Goal: Information Seeking & Learning: Learn about a topic

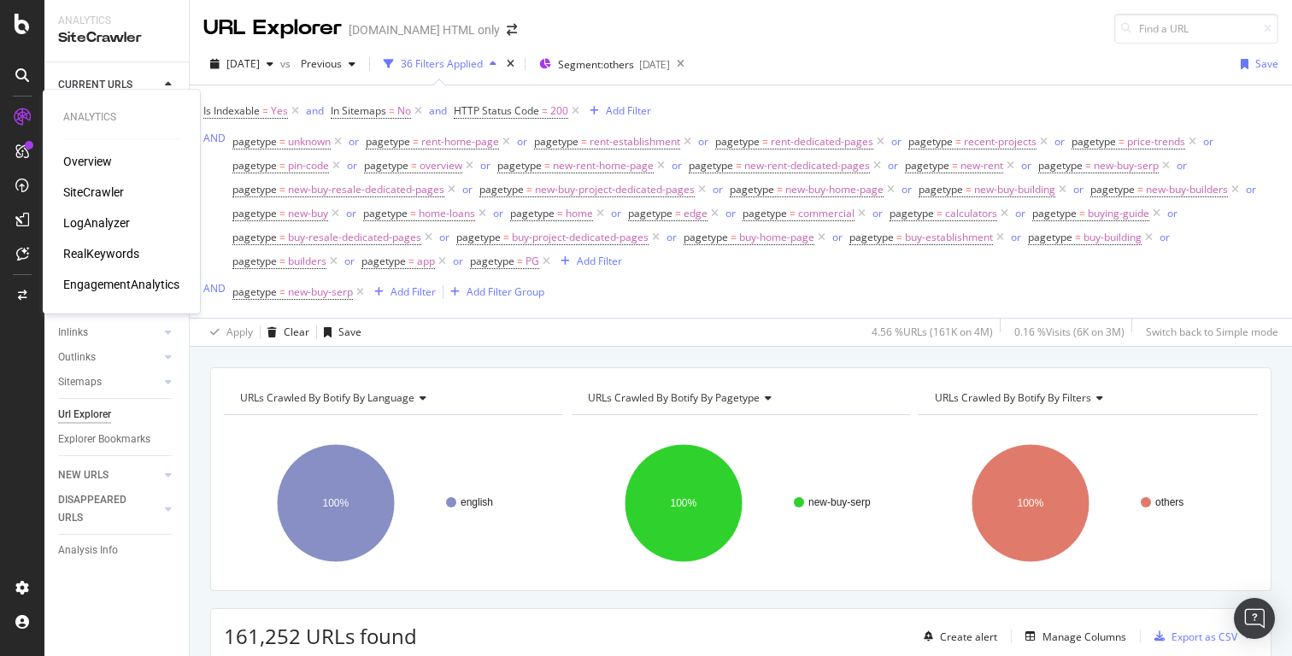
click at [89, 190] on div "SiteCrawler" at bounding box center [93, 192] width 61 height 17
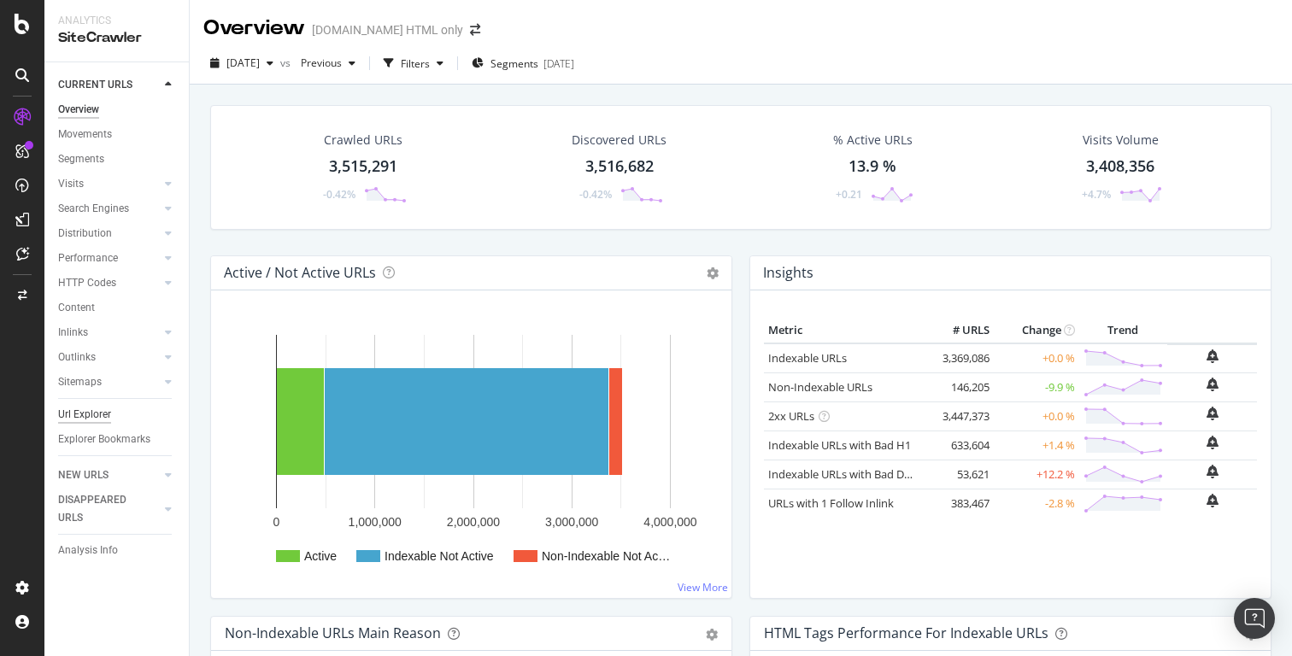
click at [97, 417] on div "Url Explorer" at bounding box center [84, 415] width 53 height 18
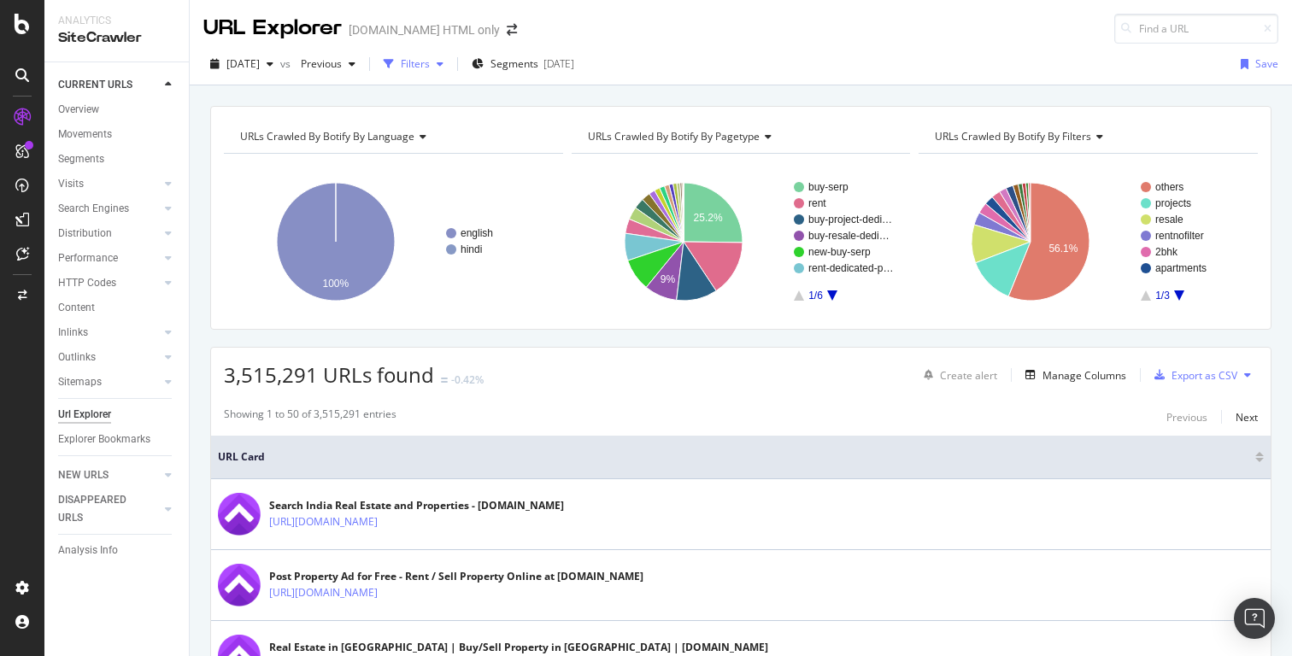
click at [430, 66] on div "Filters" at bounding box center [415, 63] width 29 height 15
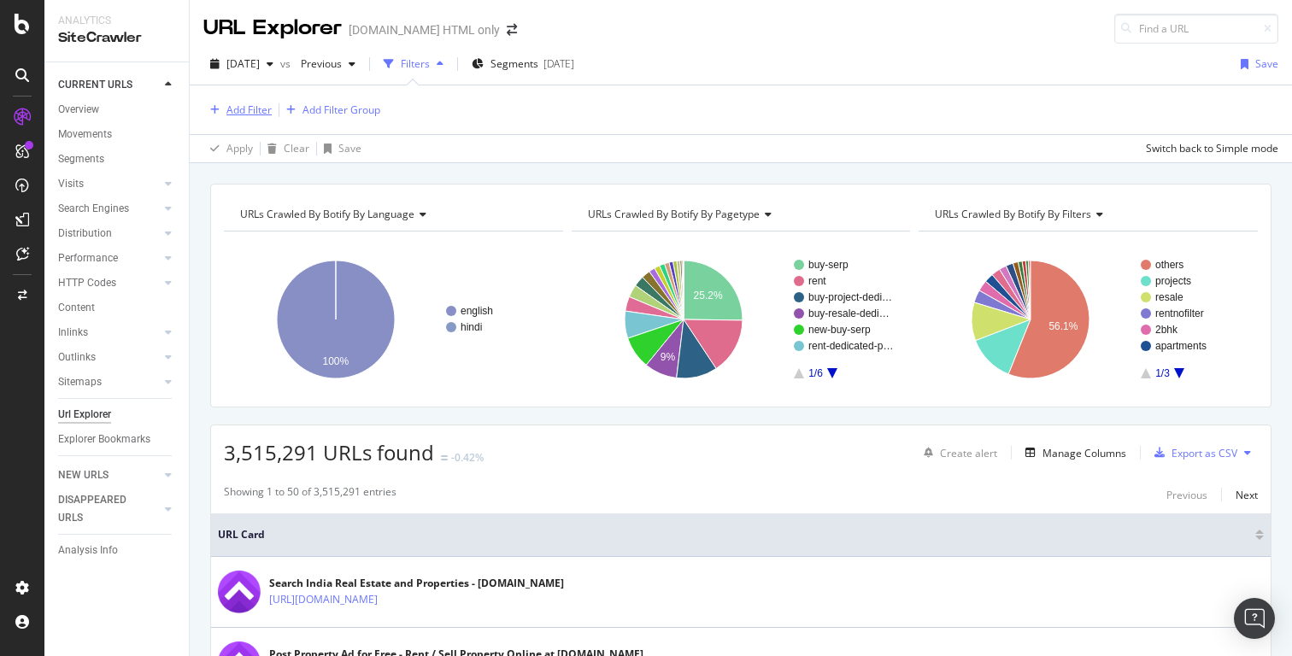
click at [247, 111] on div "Add Filter" at bounding box center [248, 110] width 45 height 15
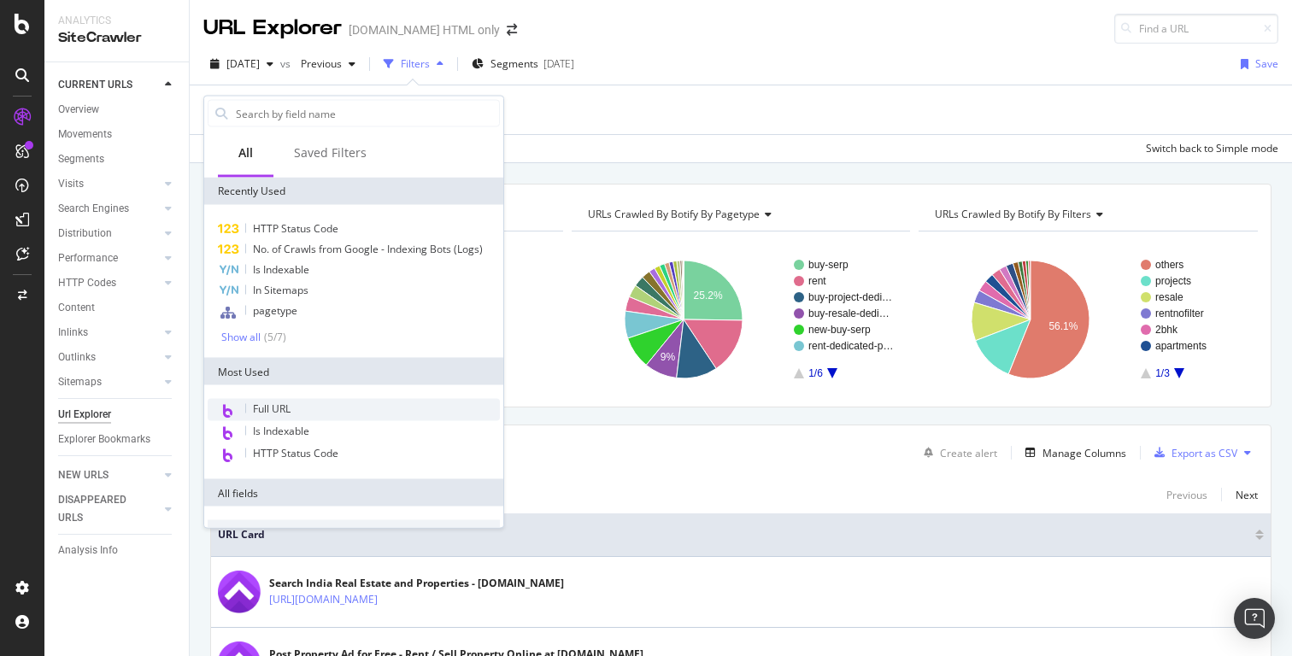
click at [274, 411] on span "Full URL" at bounding box center [272, 409] width 38 height 15
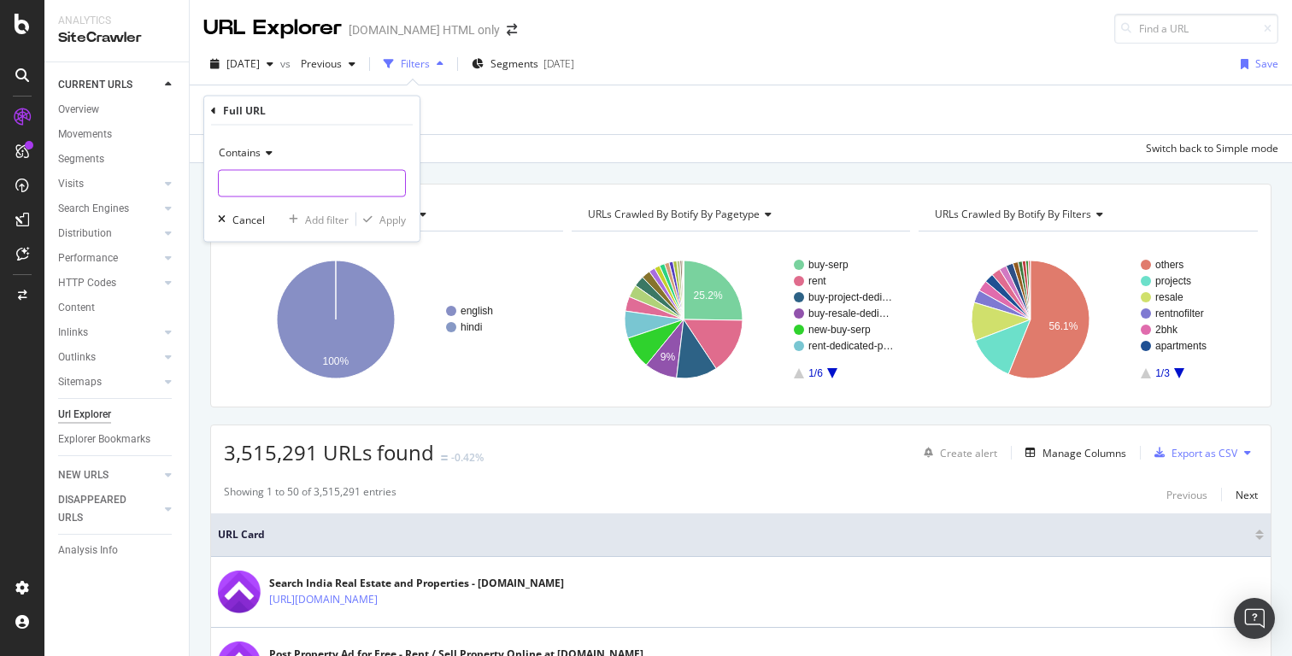
click at [274, 185] on input "text" at bounding box center [312, 183] width 186 height 27
paste input "/paying-guests/all-localities-by-city"
type input "/paying-guests/all-localities-by-city"
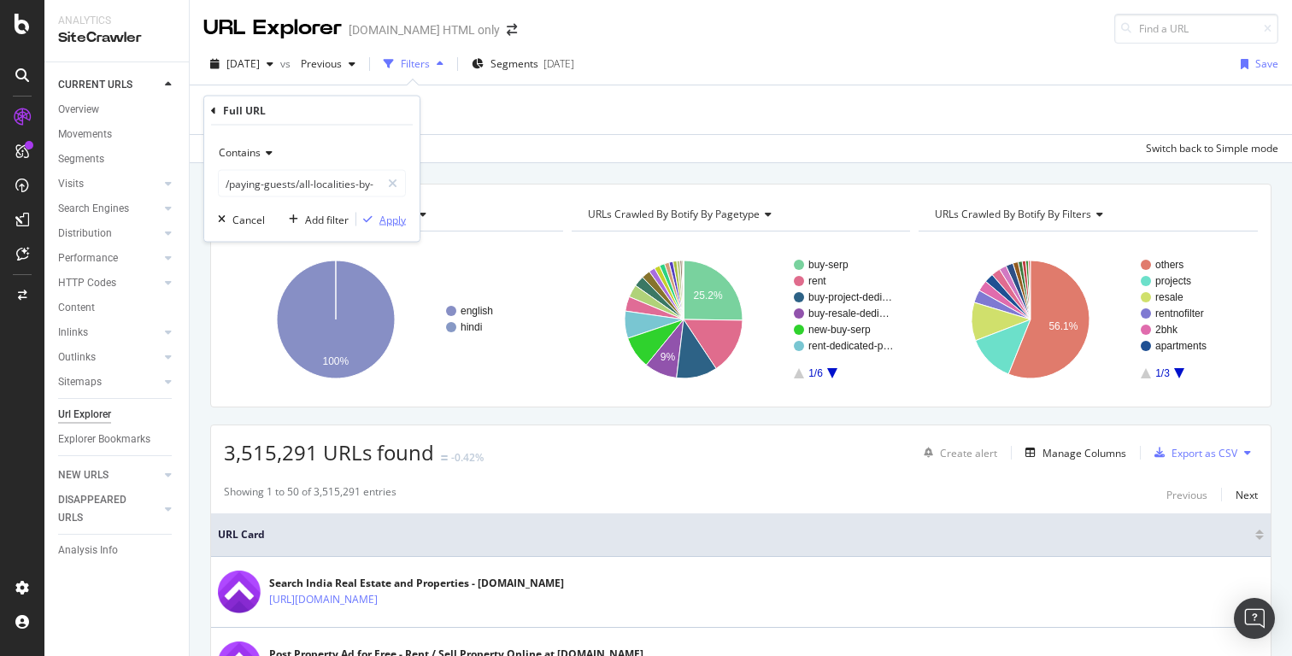
click at [391, 220] on div "Apply" at bounding box center [392, 219] width 26 height 15
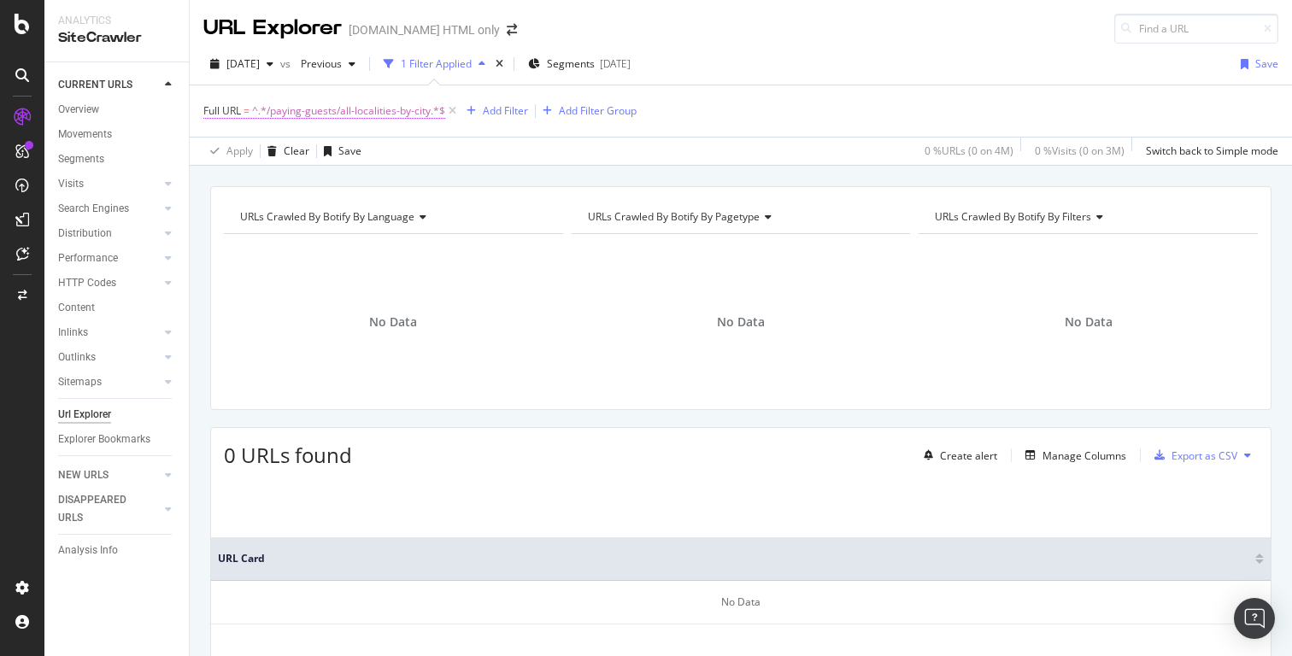
click at [389, 109] on span "^.*/paying-guests/all-localities-by-city.*$" at bounding box center [348, 111] width 193 height 24
click at [307, 183] on input "/paying-guests/all-localities-by-city" at bounding box center [299, 181] width 161 height 27
paste input "https://housing.com/paying-guests/all-localities-by-city"
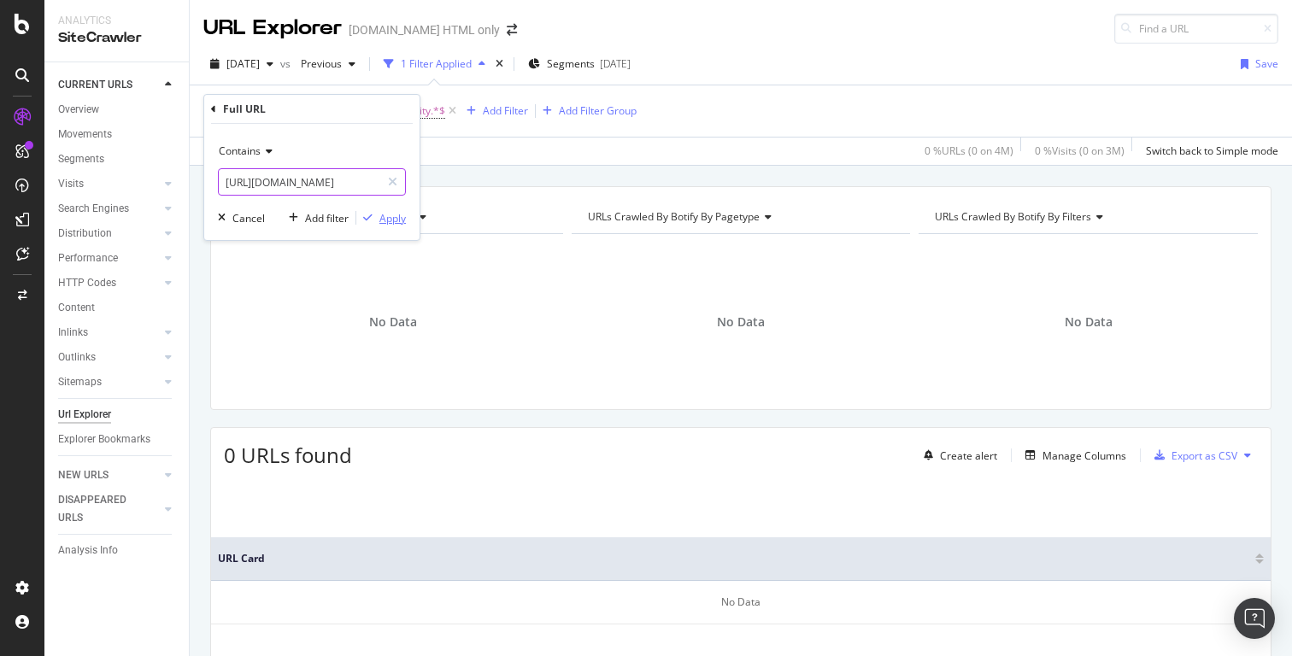
type input "https://housing.com/paying-guests/all-localities-by-city"
click at [389, 220] on div "Apply" at bounding box center [392, 218] width 26 height 15
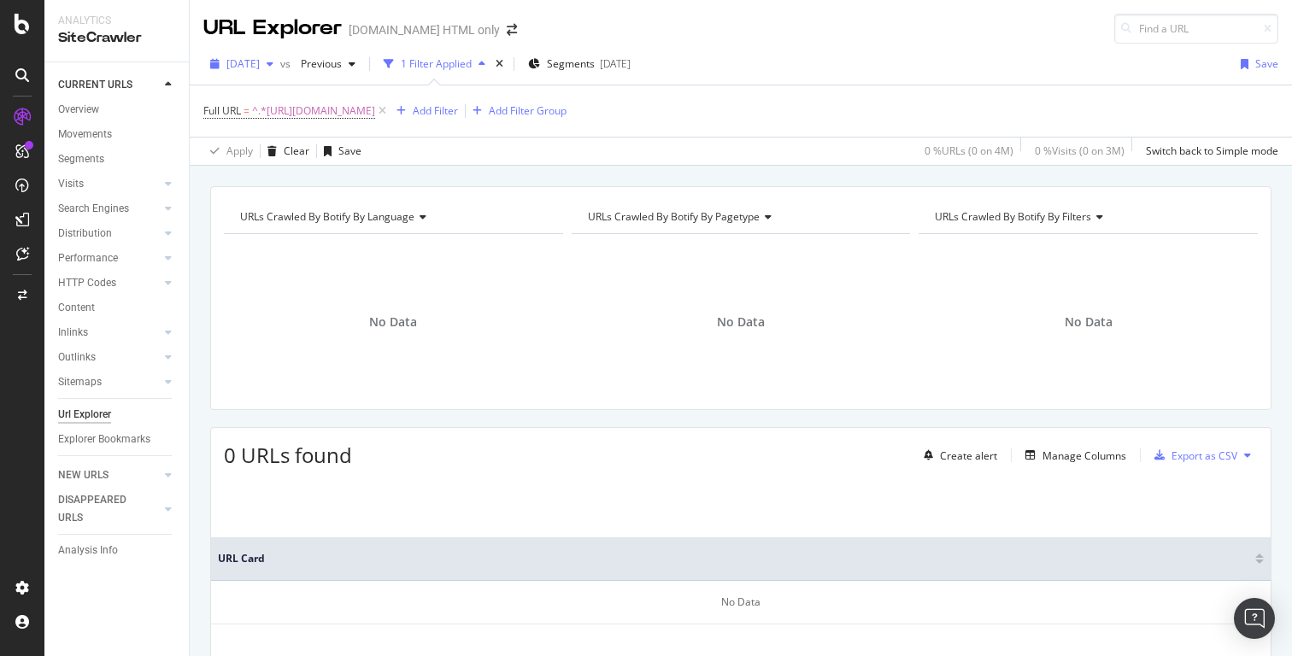
click at [273, 64] on icon "button" at bounding box center [270, 64] width 7 height 10
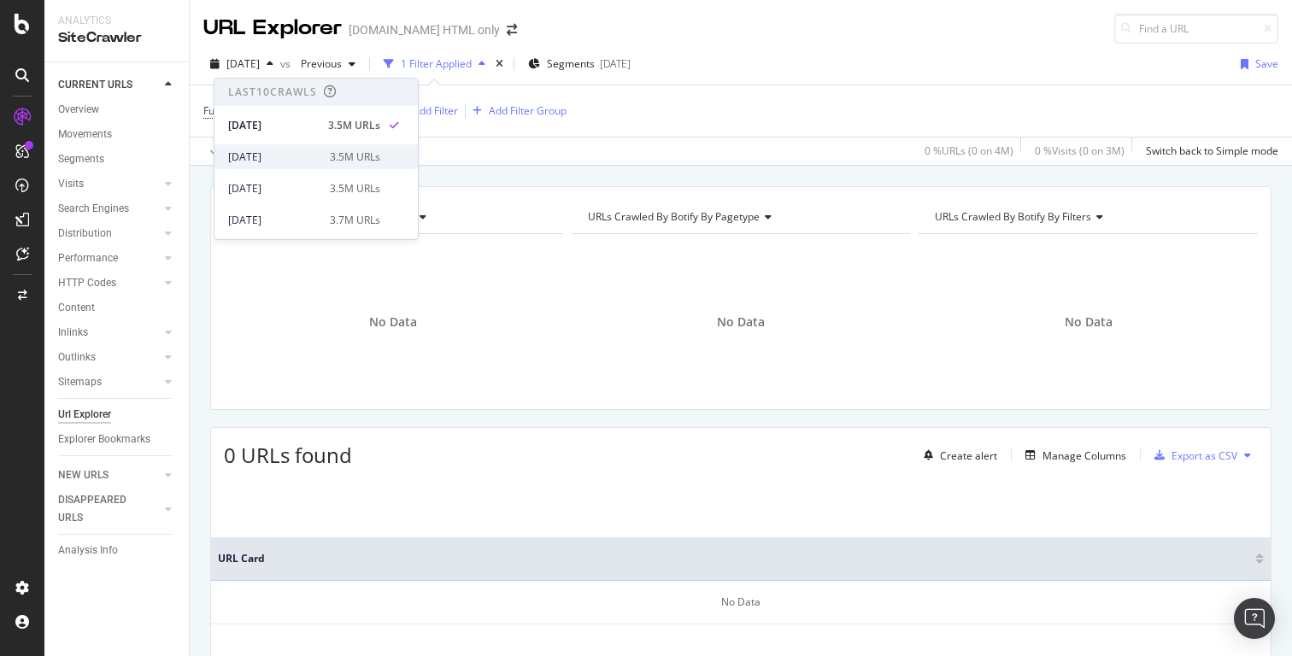
click at [302, 153] on div "2025 Aug. 14th" at bounding box center [273, 157] width 91 height 15
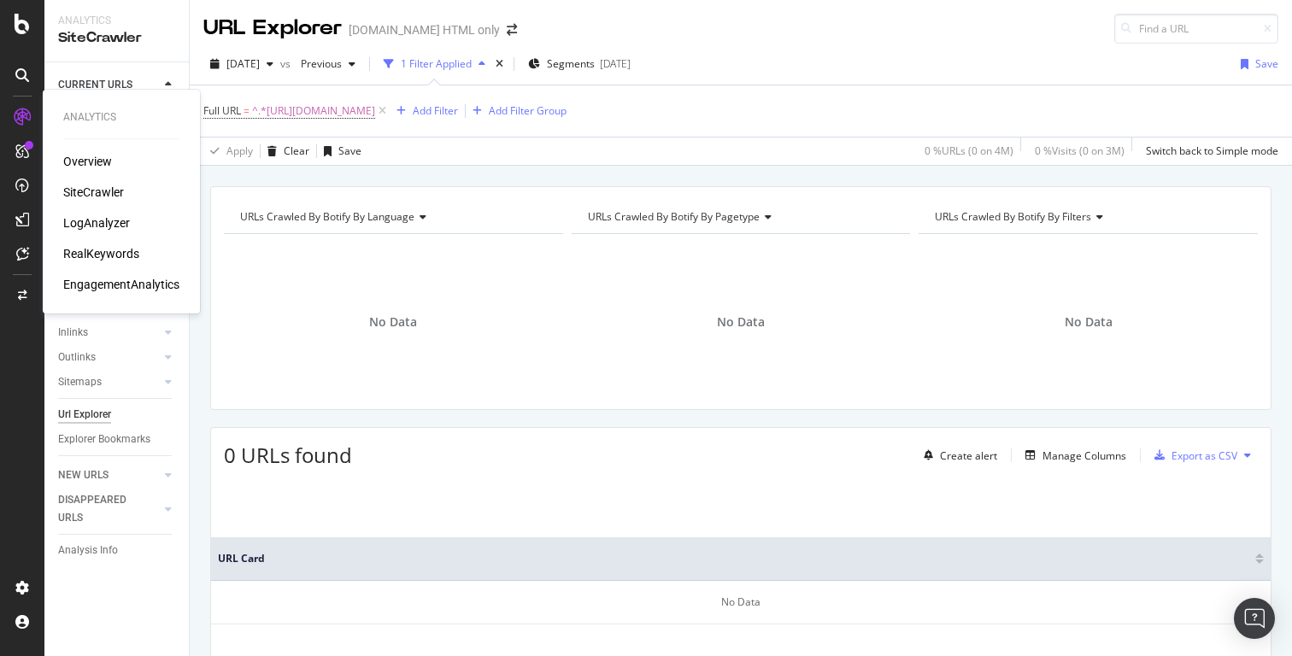
click at [85, 223] on div "LogAnalyzer" at bounding box center [96, 222] width 67 height 17
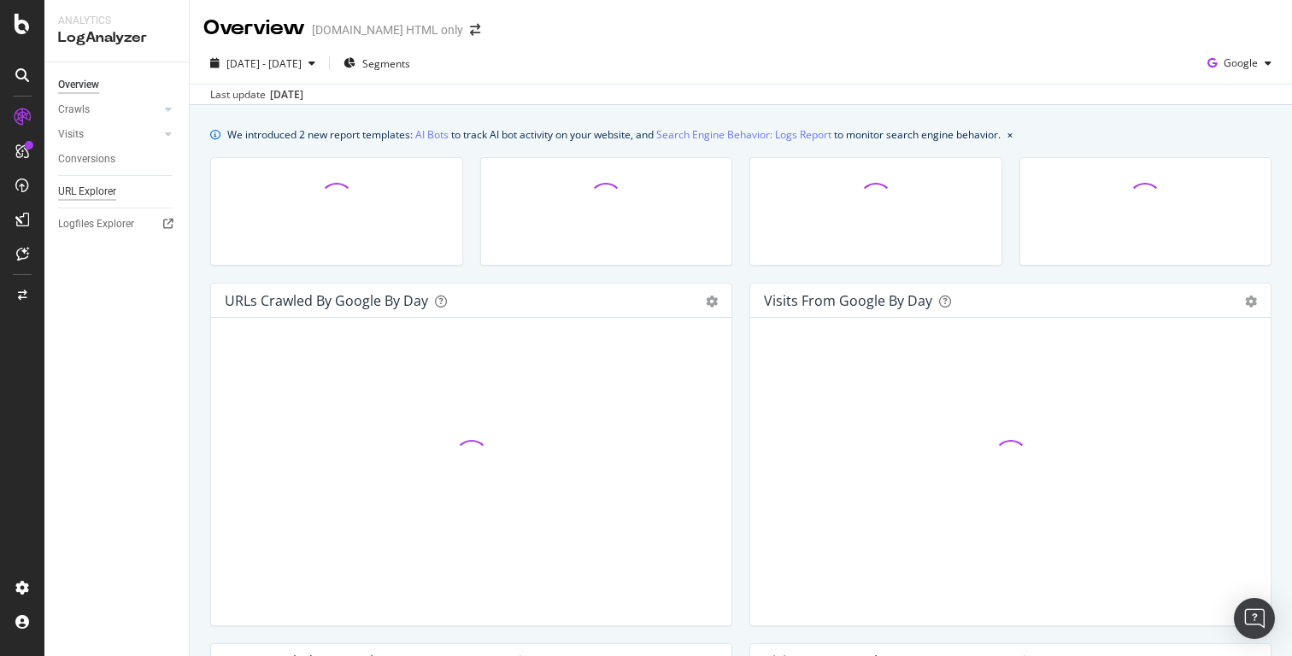
click at [92, 196] on div "URL Explorer" at bounding box center [87, 192] width 58 height 18
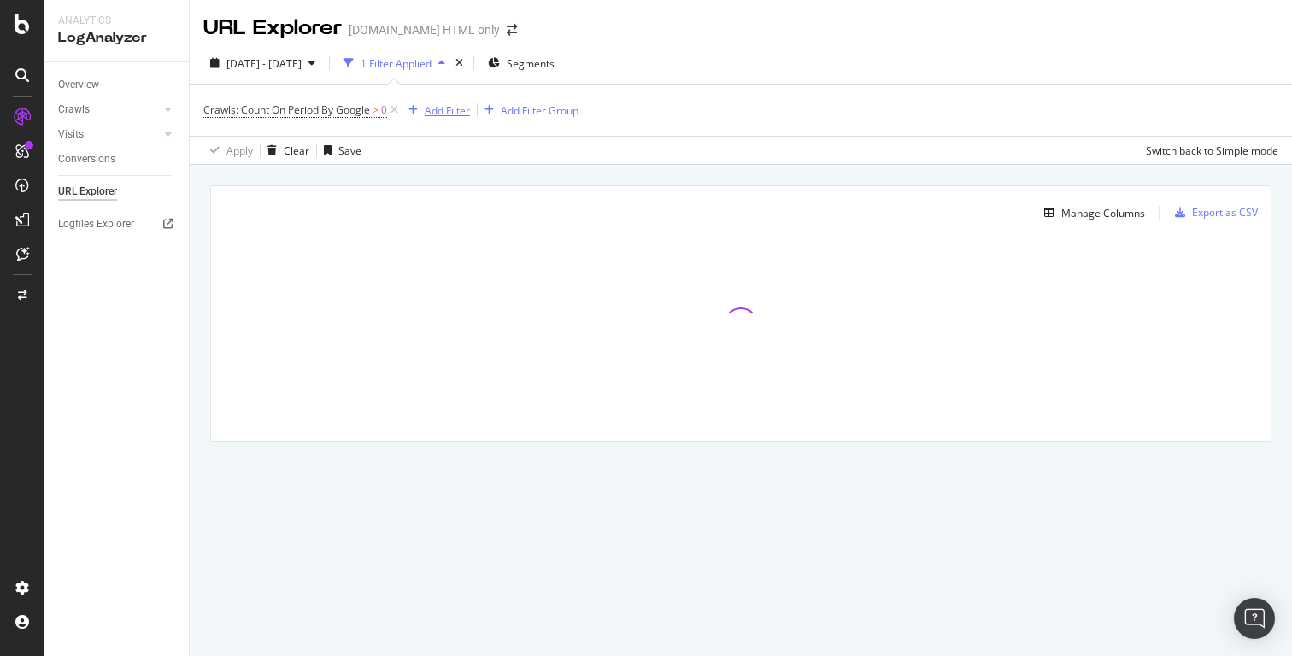
click at [451, 108] on div "Add Filter" at bounding box center [447, 110] width 45 height 15
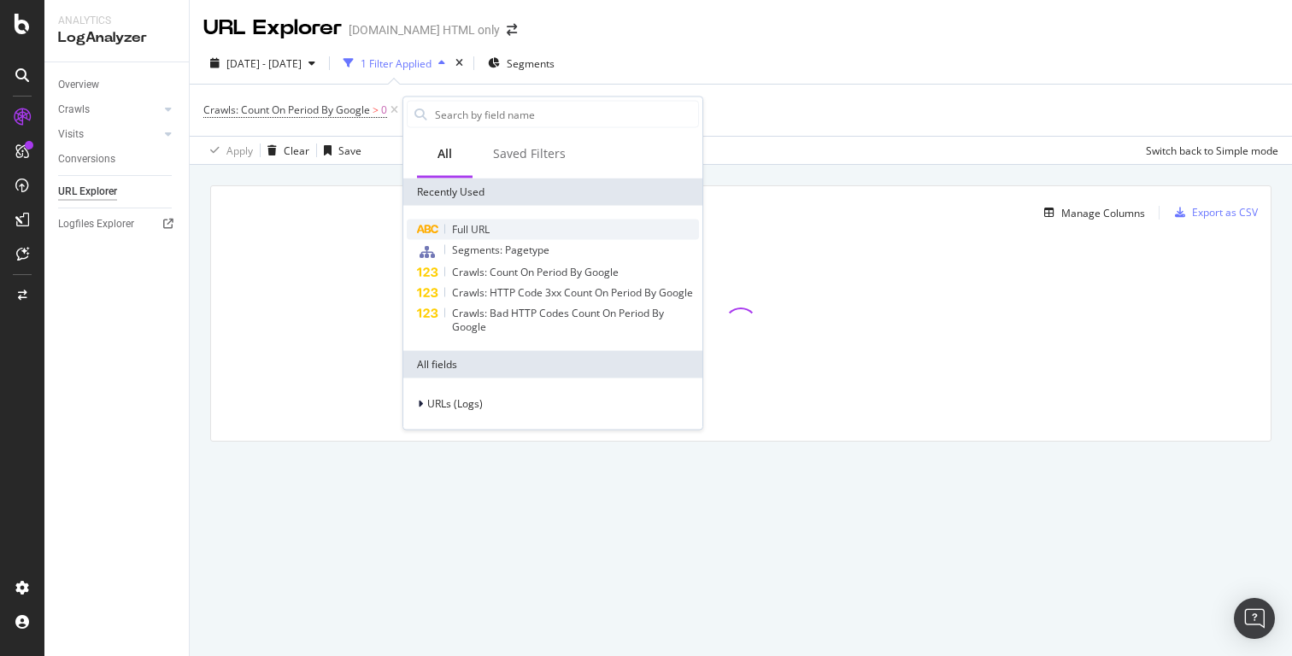
click at [484, 222] on span "Full URL" at bounding box center [471, 229] width 38 height 15
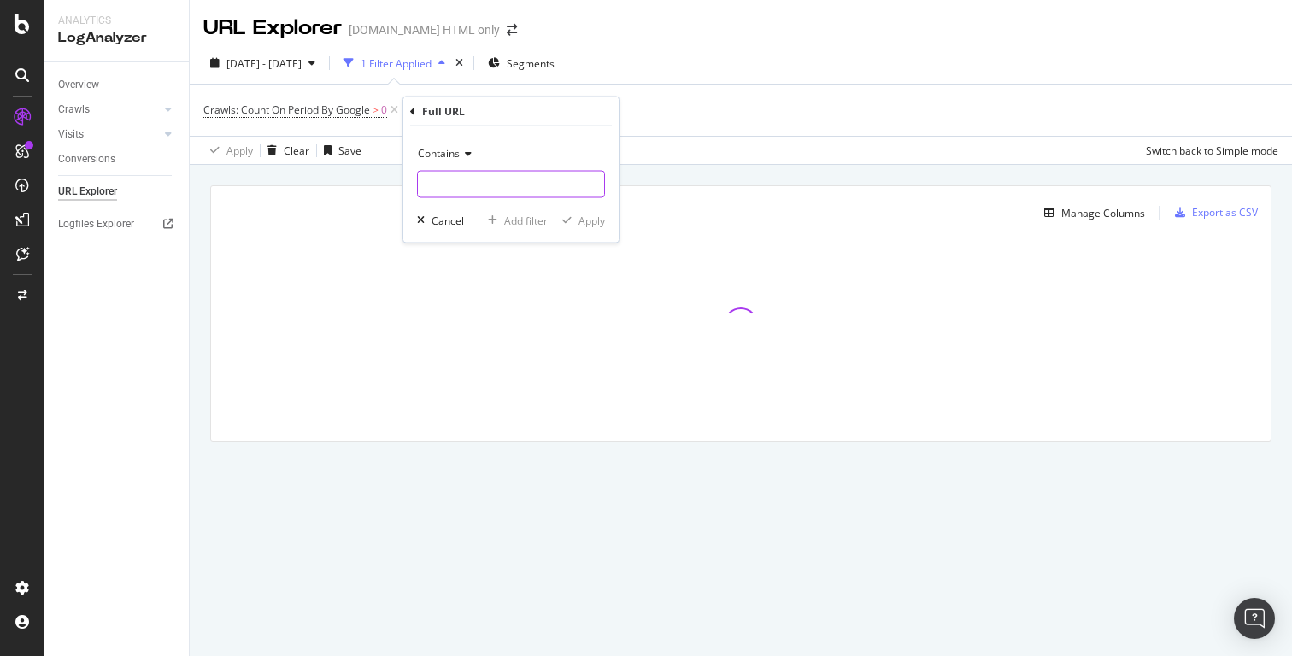
click at [507, 191] on input "text" at bounding box center [511, 184] width 186 height 27
paste input "https://housing.com/paying-guests/all-localities-by-city"
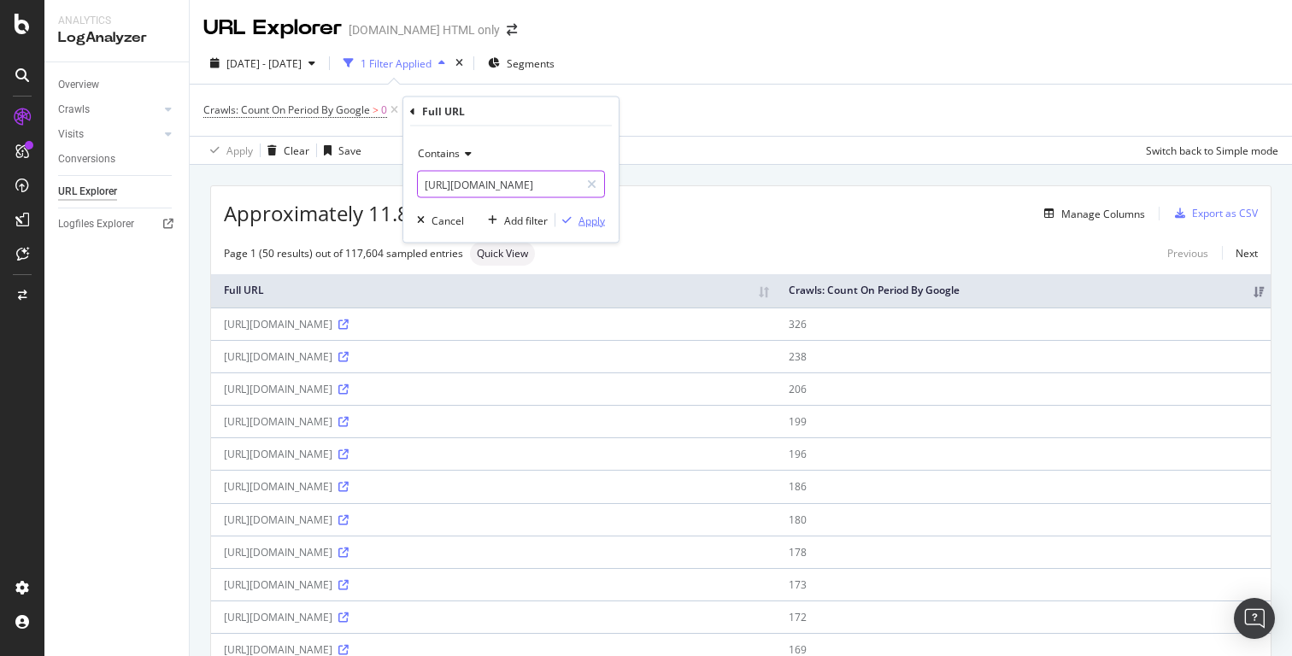
type input "https://housing.com/paying-guests/all-localities-by-city"
click at [590, 214] on div "Apply" at bounding box center [591, 220] width 26 height 15
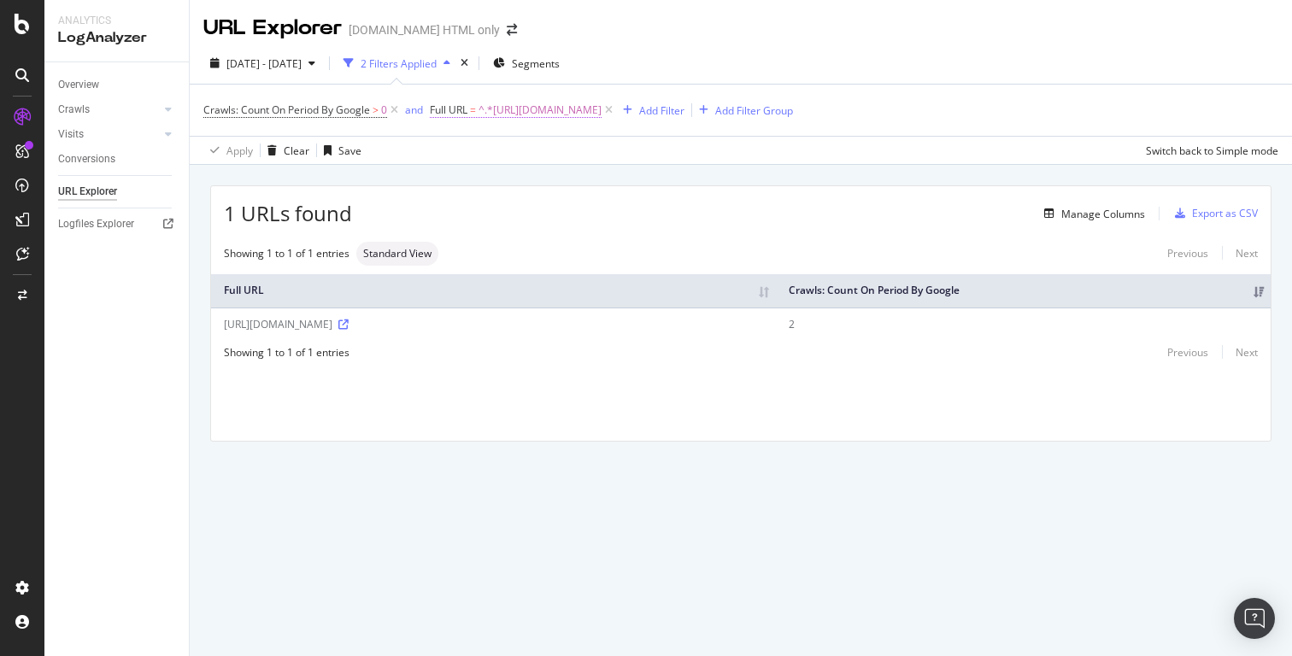
click at [577, 109] on span "^.*https://housing.com/paying-guests/all-localities-by-city.*$" at bounding box center [539, 110] width 123 height 24
click at [759, 58] on div "2025 Jul. 28th - Aug. 26th 2 Filters Applied Segments" at bounding box center [741, 67] width 1102 height 34
click at [736, 30] on div "URL Explorer Housing.com HTML only" at bounding box center [741, 21] width 1102 height 43
click at [601, 113] on span "^.*https://housing.com/paying-guests/all-localities-by-city.*$" at bounding box center [539, 110] width 123 height 24
click at [969, 44] on div "2025 Jul. 28th - Aug. 26th 2 Filters Applied Segments Crawls: Count On Period B…" at bounding box center [741, 104] width 1102 height 122
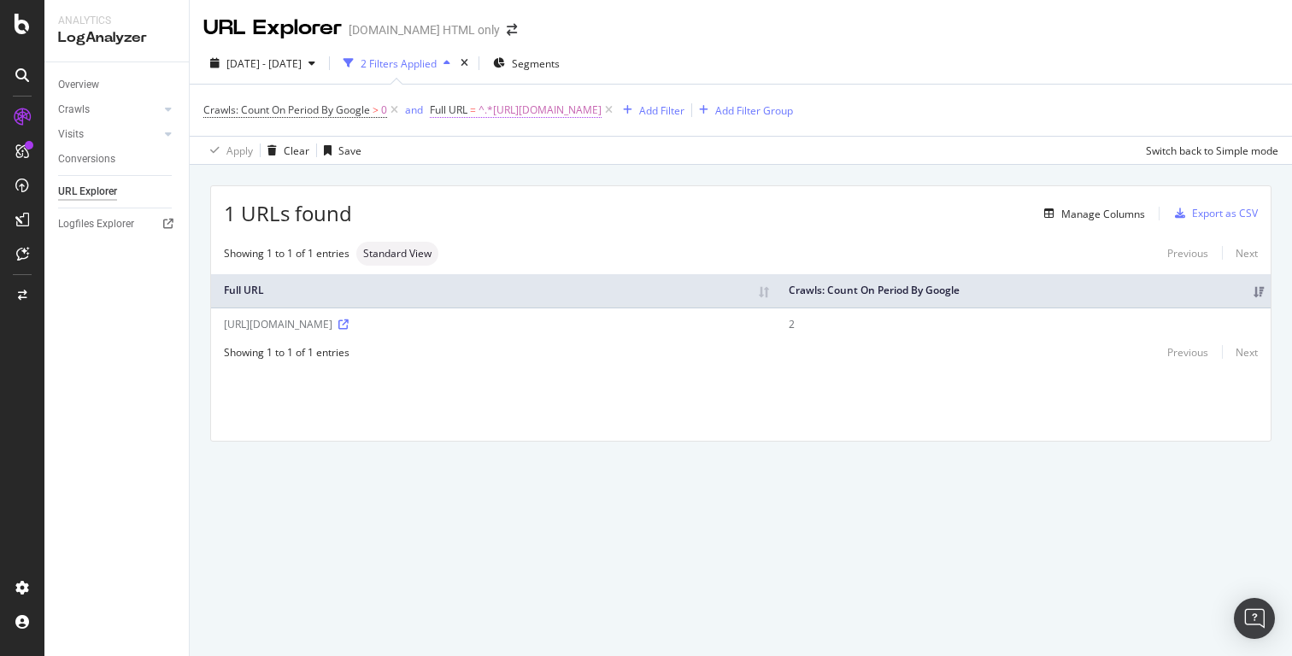
click at [601, 114] on span "^.*https://housing.com/paying-guests/all-localities-by-city.*$" at bounding box center [539, 110] width 123 height 24
click at [531, 176] on input "https://housing.com/paying-guests/all-localities-by-city" at bounding box center [527, 181] width 161 height 27
paste input "/paying-guests/"
type input "/paying-guests/"
click at [620, 214] on div "Apply" at bounding box center [620, 217] width 26 height 15
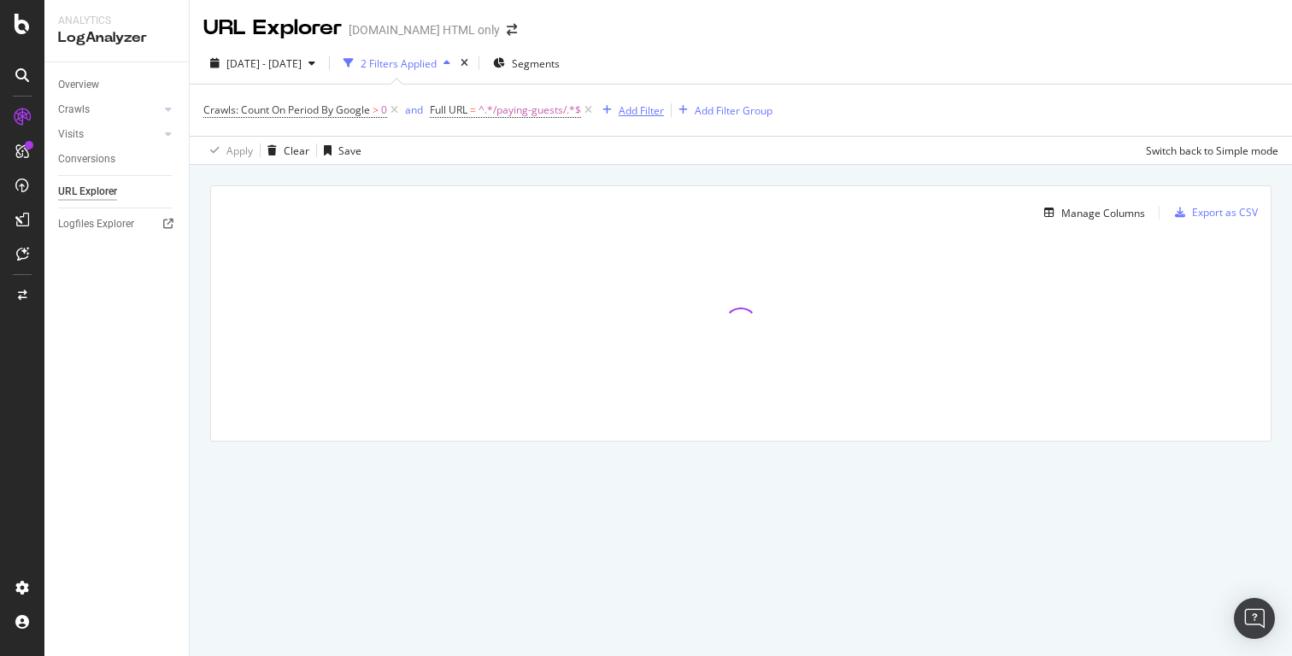
click at [656, 108] on div "Add Filter" at bounding box center [641, 110] width 45 height 15
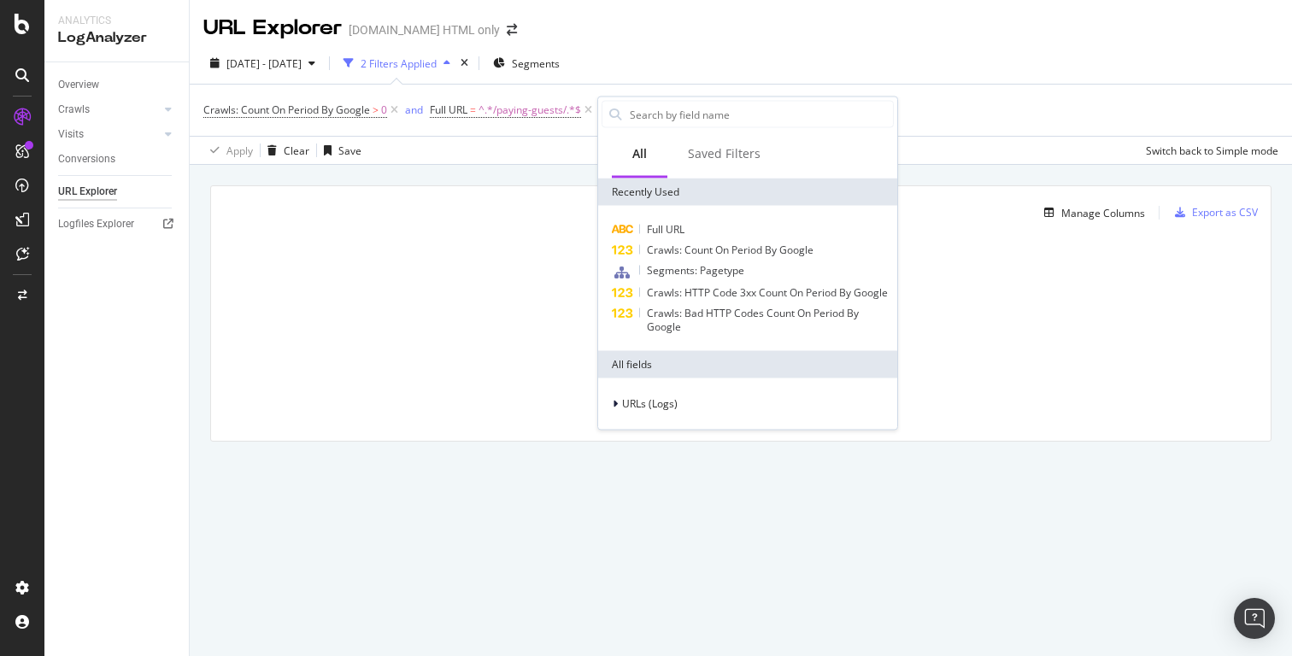
click at [777, 50] on div "2025 Jul. 28th - Aug. 26th 2 Filters Applied Segments" at bounding box center [741, 67] width 1102 height 34
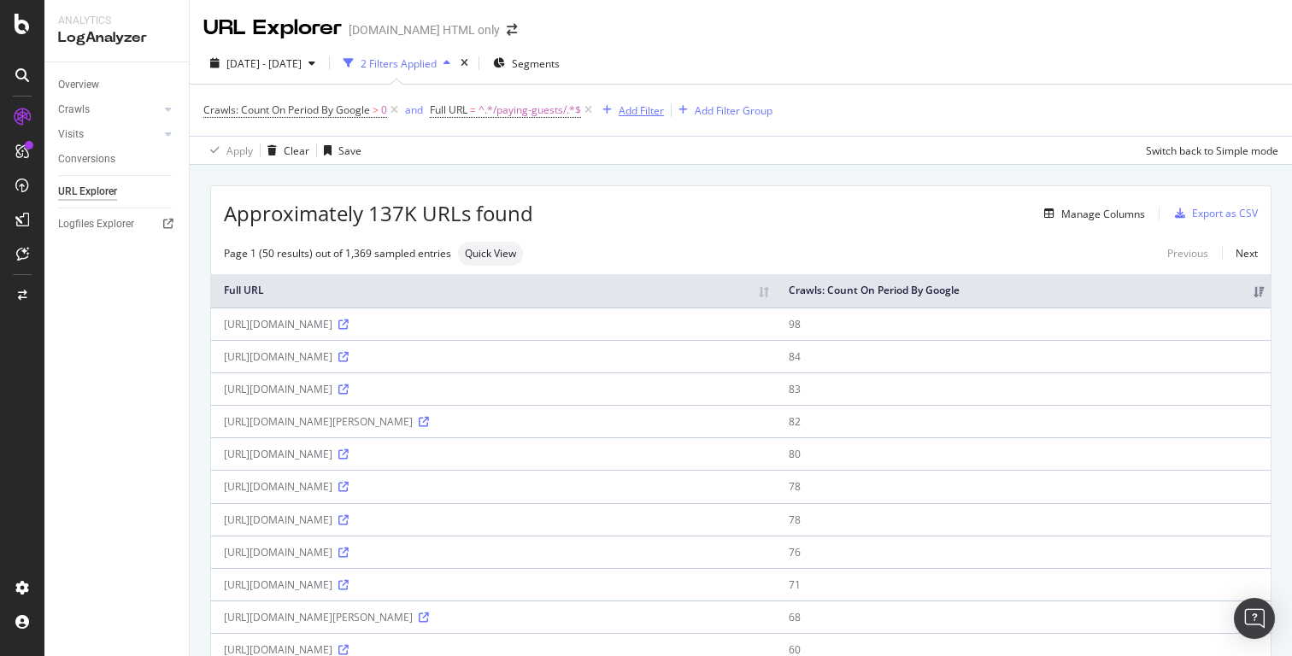
click at [638, 104] on div "Add Filter" at bounding box center [641, 110] width 45 height 15
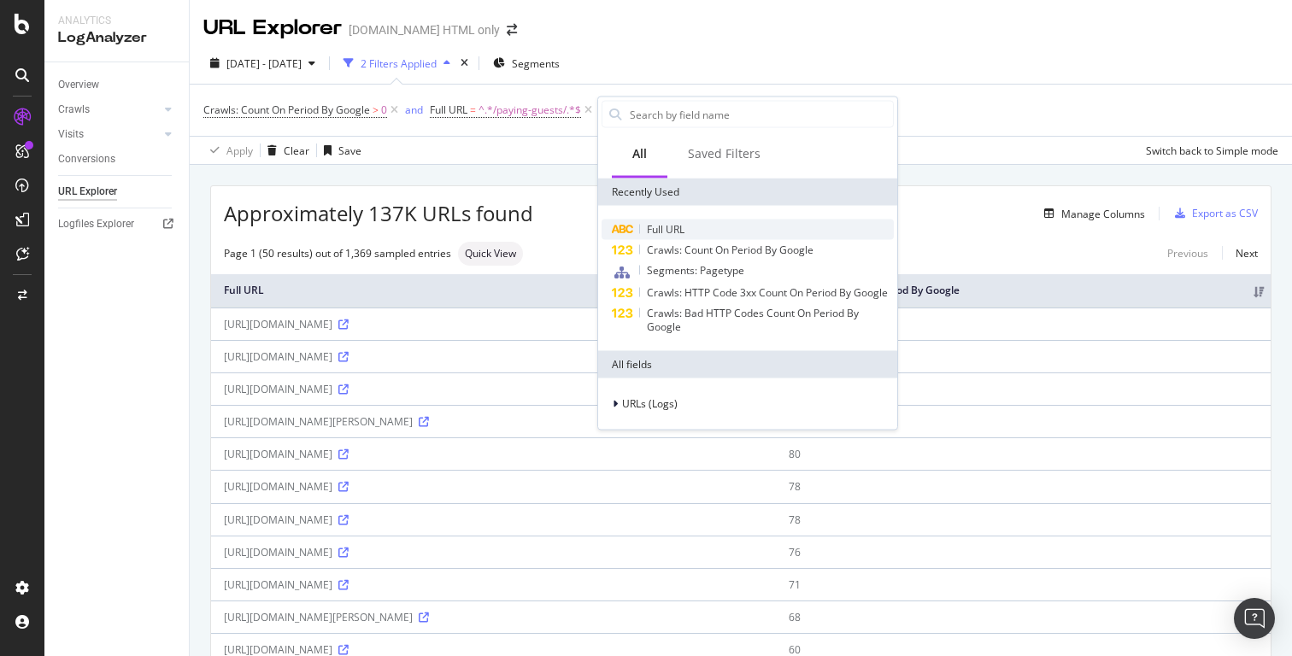
click at [681, 227] on span "Full URL" at bounding box center [666, 229] width 38 height 15
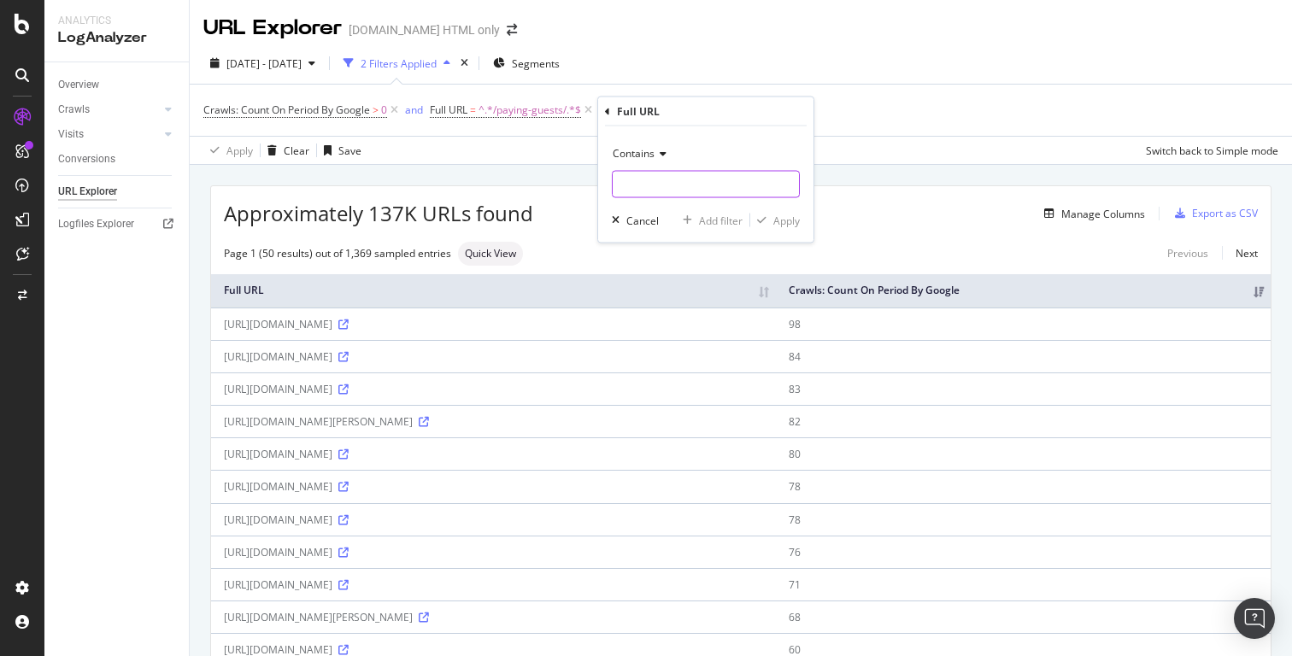
click at [641, 175] on input "text" at bounding box center [706, 184] width 186 height 27
paste input "all-localities"
type input "all-localities"
click at [786, 220] on div "Apply" at bounding box center [786, 220] width 26 height 15
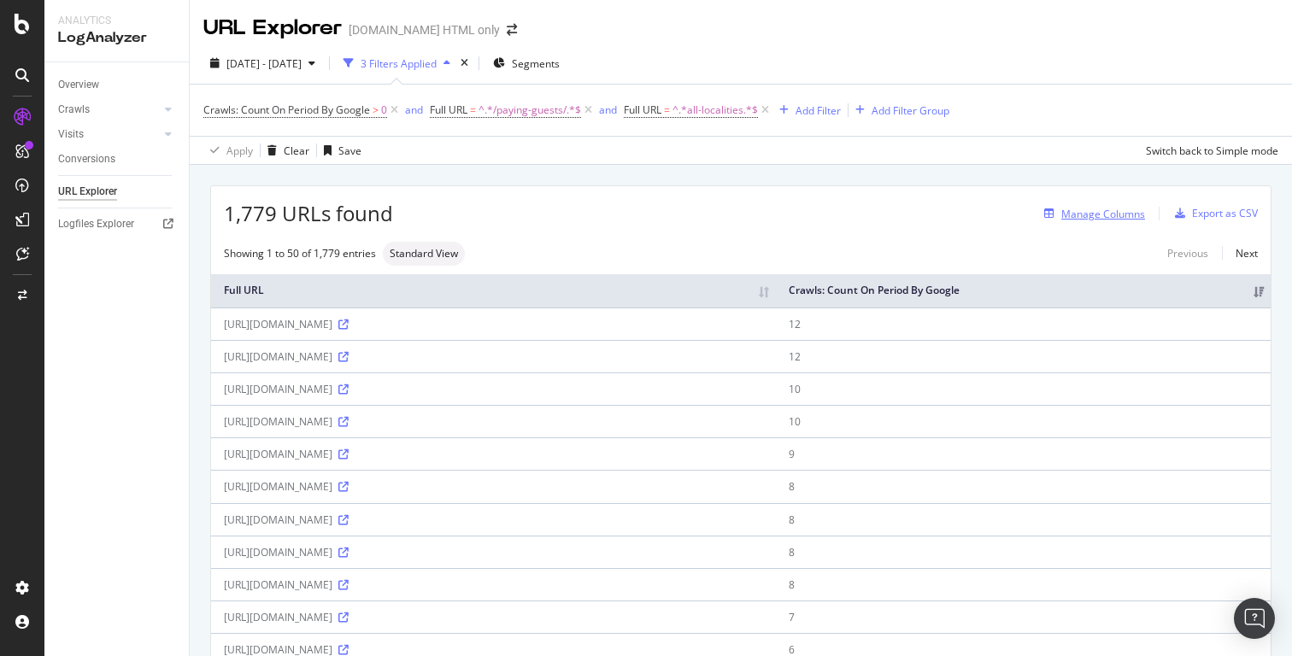
click at [1101, 211] on div "Manage Columns" at bounding box center [1103, 214] width 84 height 15
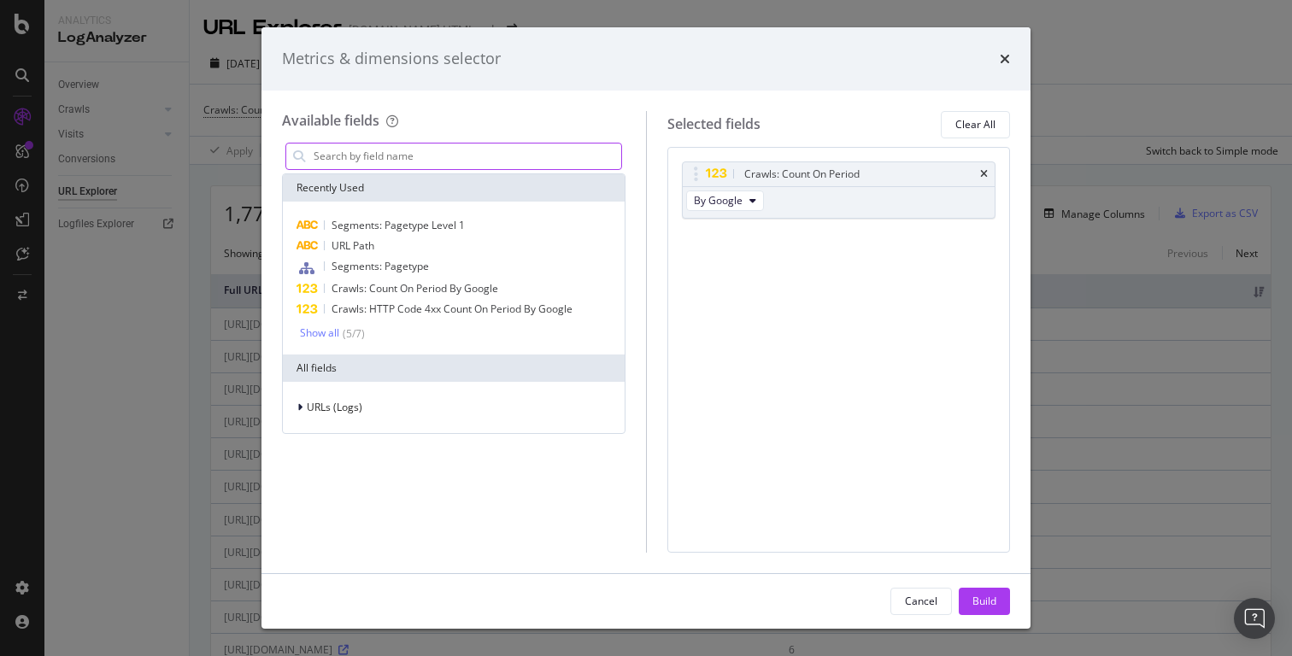
click at [484, 159] on input "modal" at bounding box center [466, 157] width 309 height 26
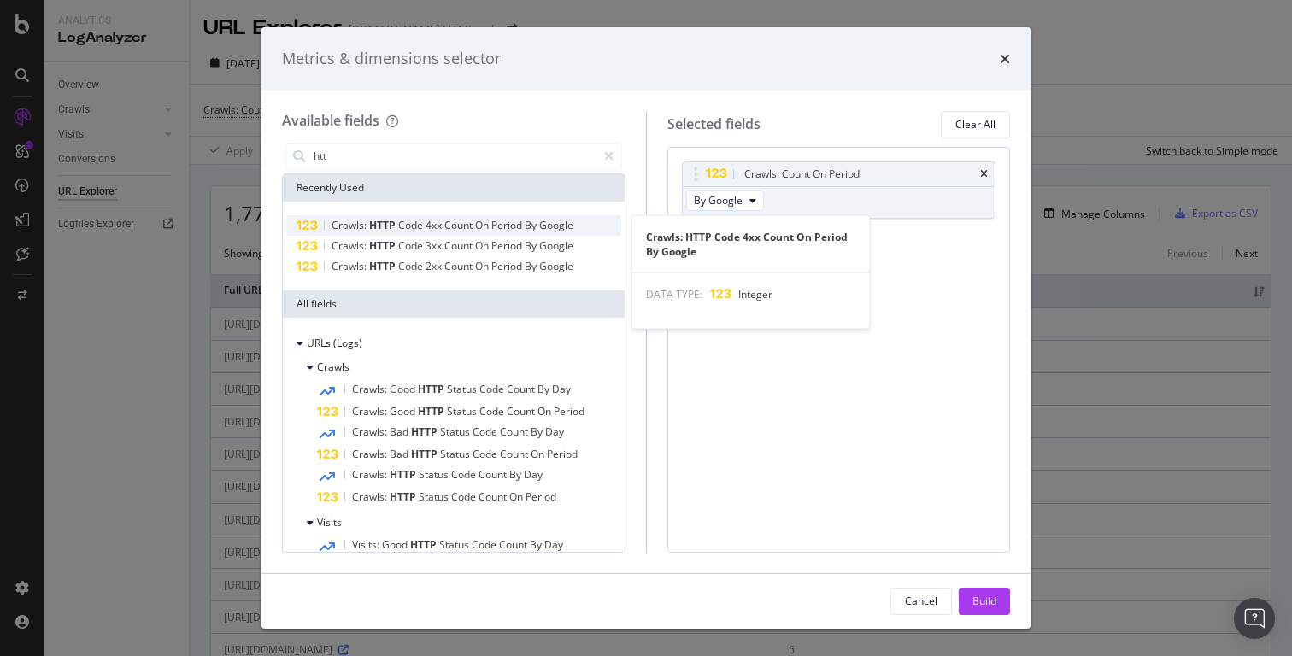
type input "htt"
click at [542, 226] on span "Google" at bounding box center [556, 225] width 34 height 15
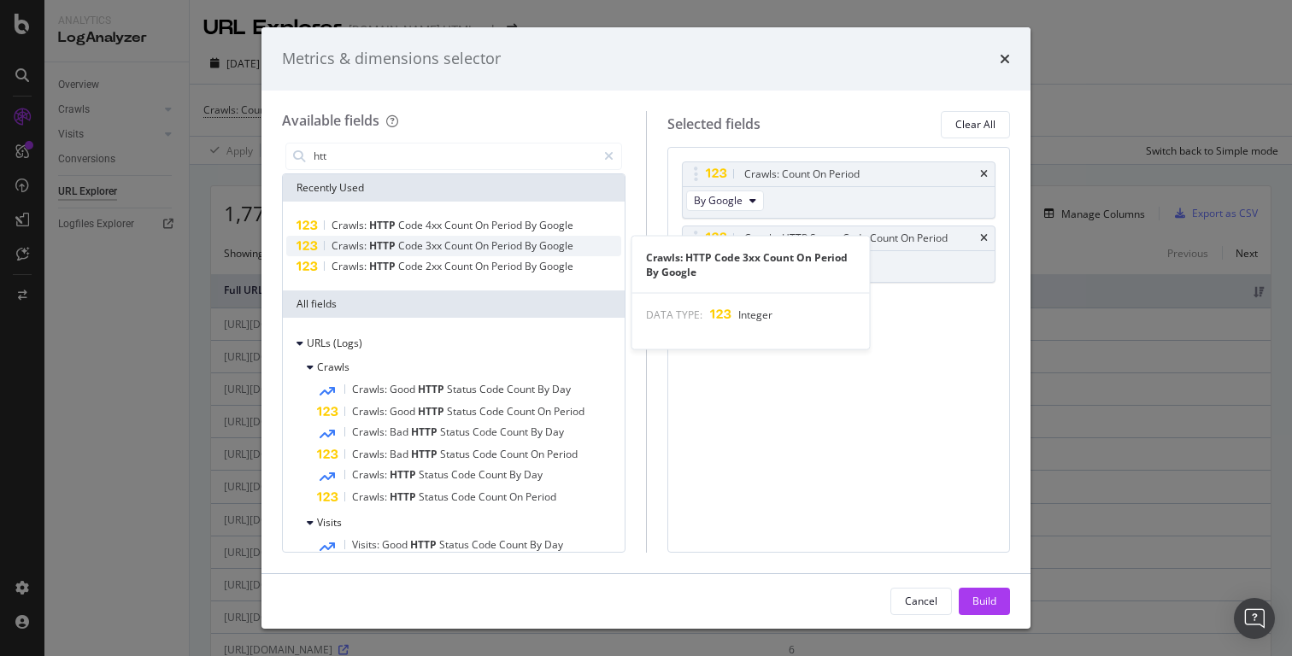
click at [528, 249] on span "By" at bounding box center [532, 245] width 15 height 15
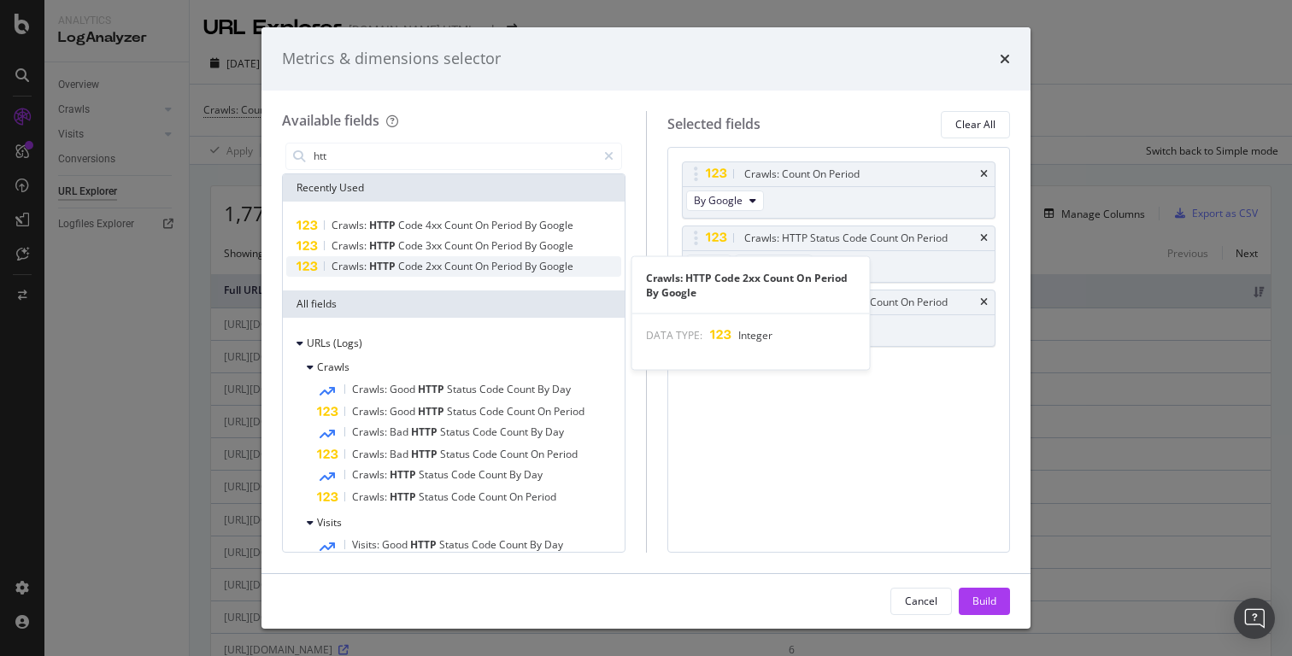
click at [528, 267] on span "By" at bounding box center [532, 266] width 15 height 15
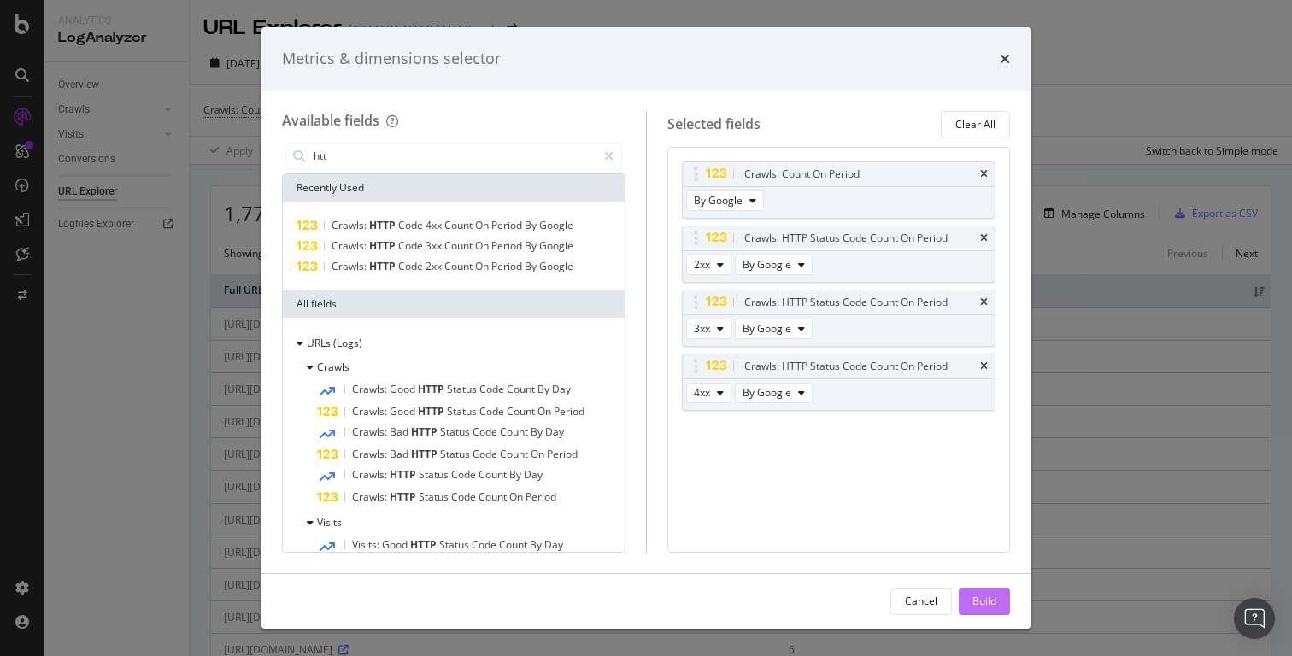
click at [982, 603] on div "Build" at bounding box center [984, 601] width 24 height 15
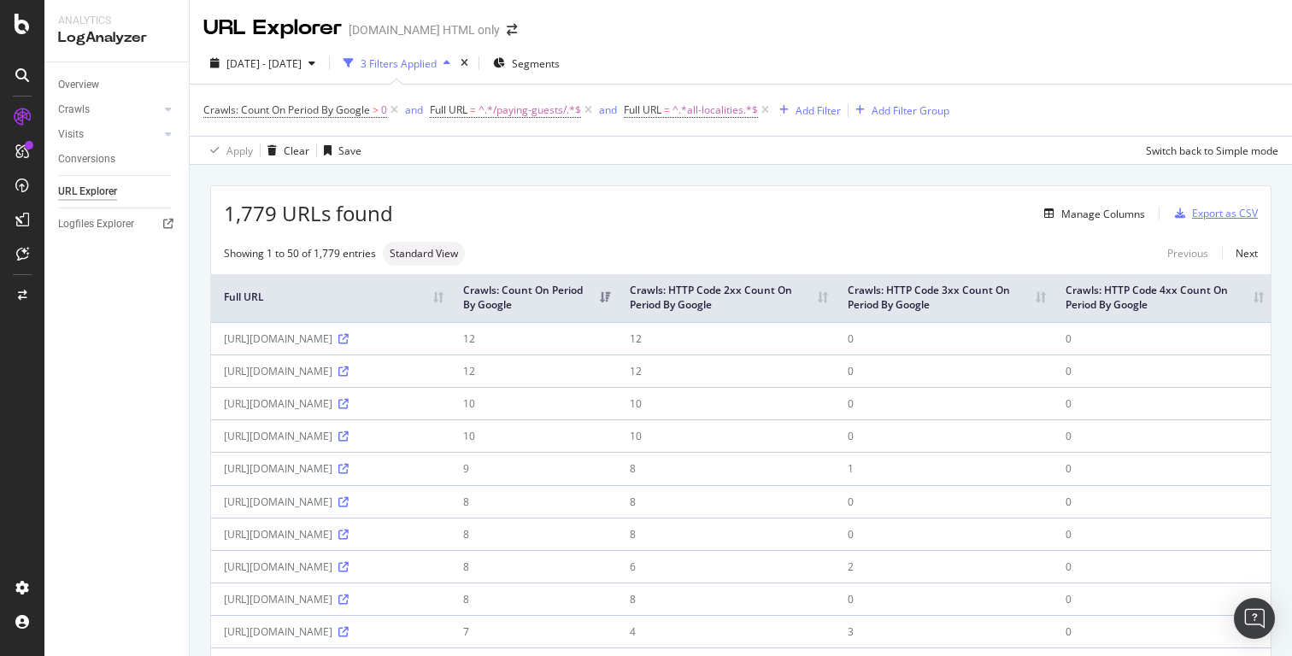
click at [1215, 216] on div "Export as CSV" at bounding box center [1225, 213] width 66 height 15
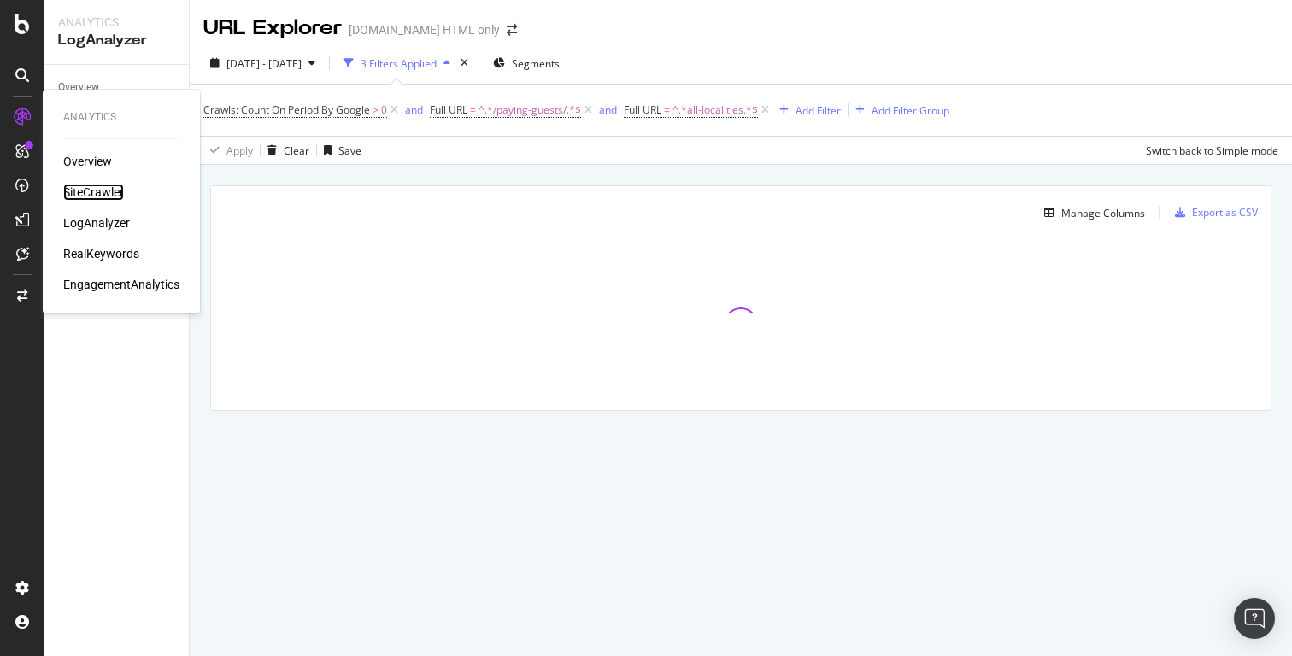
click at [80, 186] on div "SiteCrawler" at bounding box center [93, 192] width 61 height 17
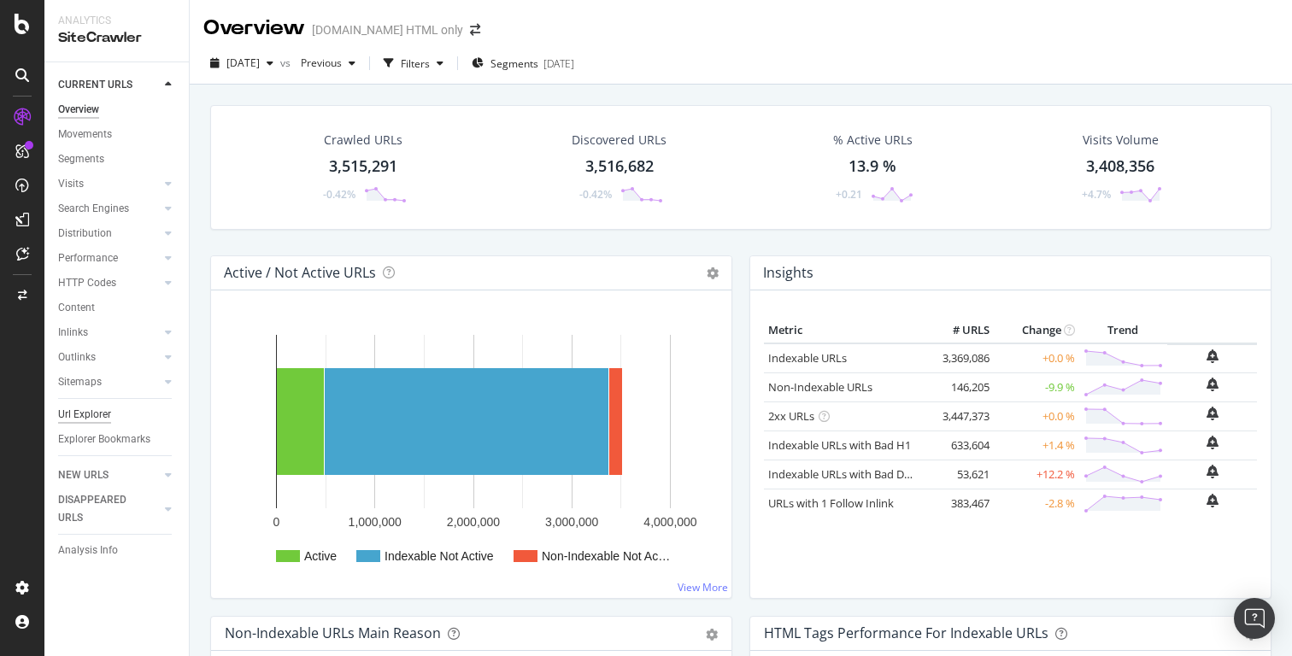
click at [108, 419] on div "Url Explorer" at bounding box center [84, 415] width 53 height 18
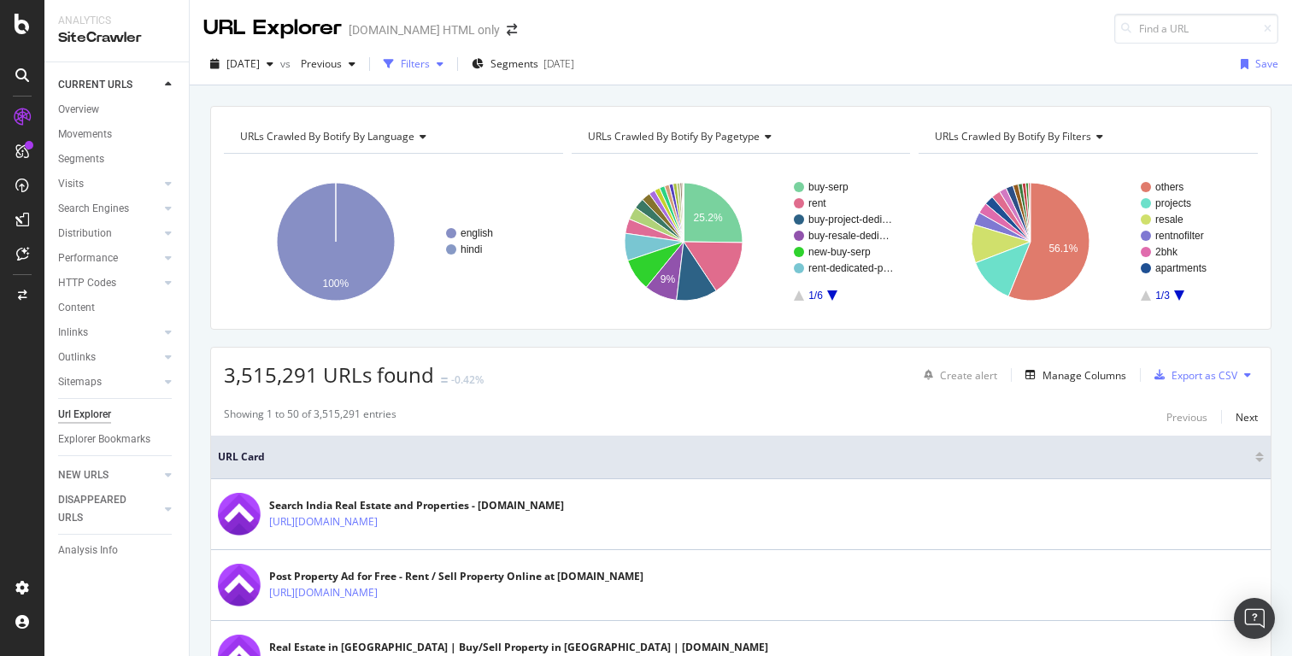
click at [430, 69] on div "Filters" at bounding box center [415, 63] width 29 height 15
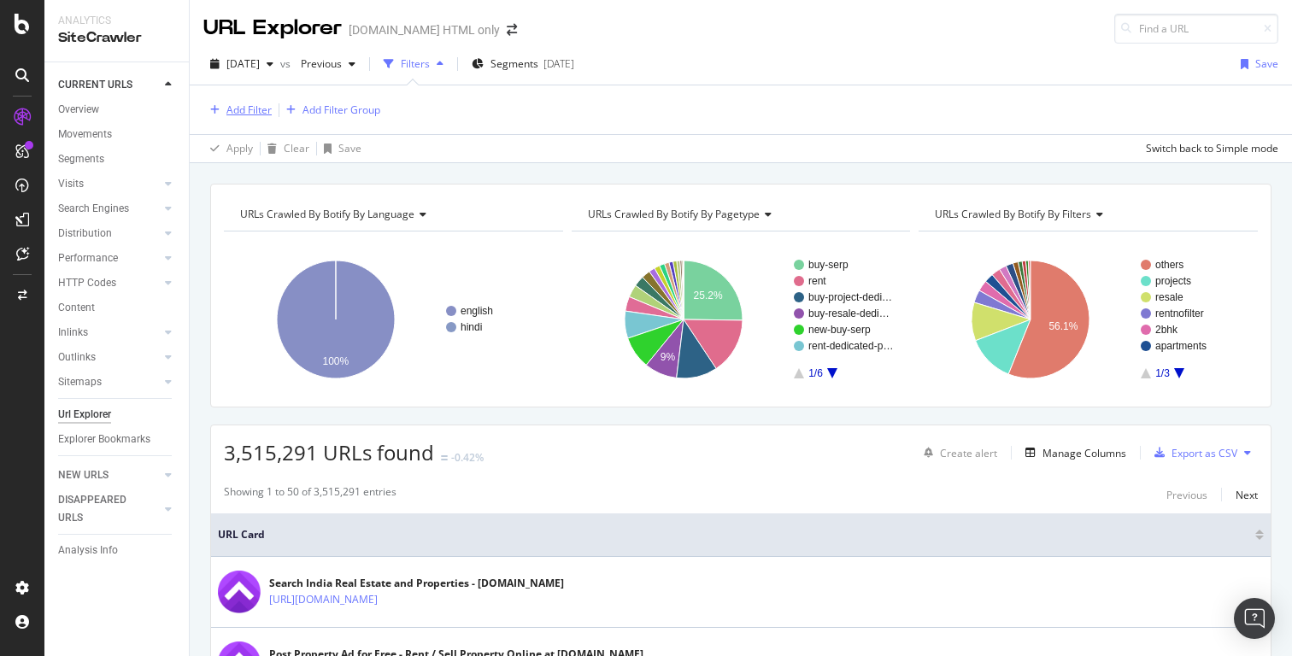
click at [262, 114] on div "Add Filter" at bounding box center [248, 110] width 45 height 15
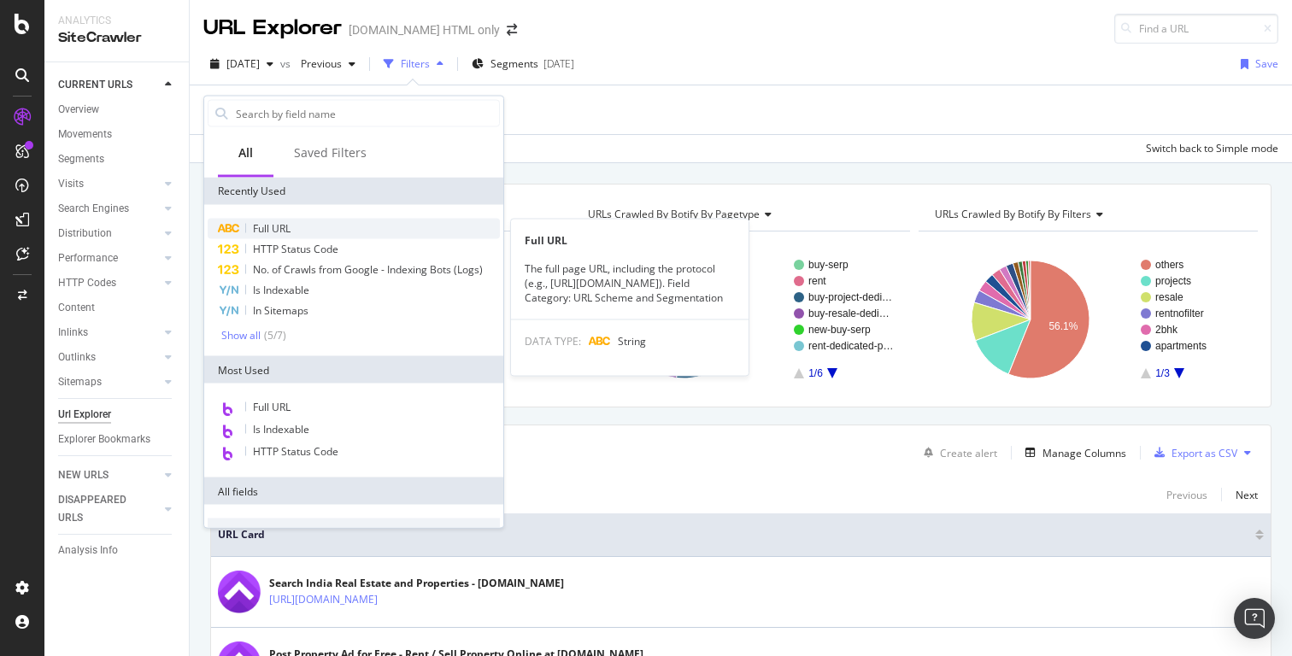
click at [264, 227] on span "Full URL" at bounding box center [272, 228] width 38 height 15
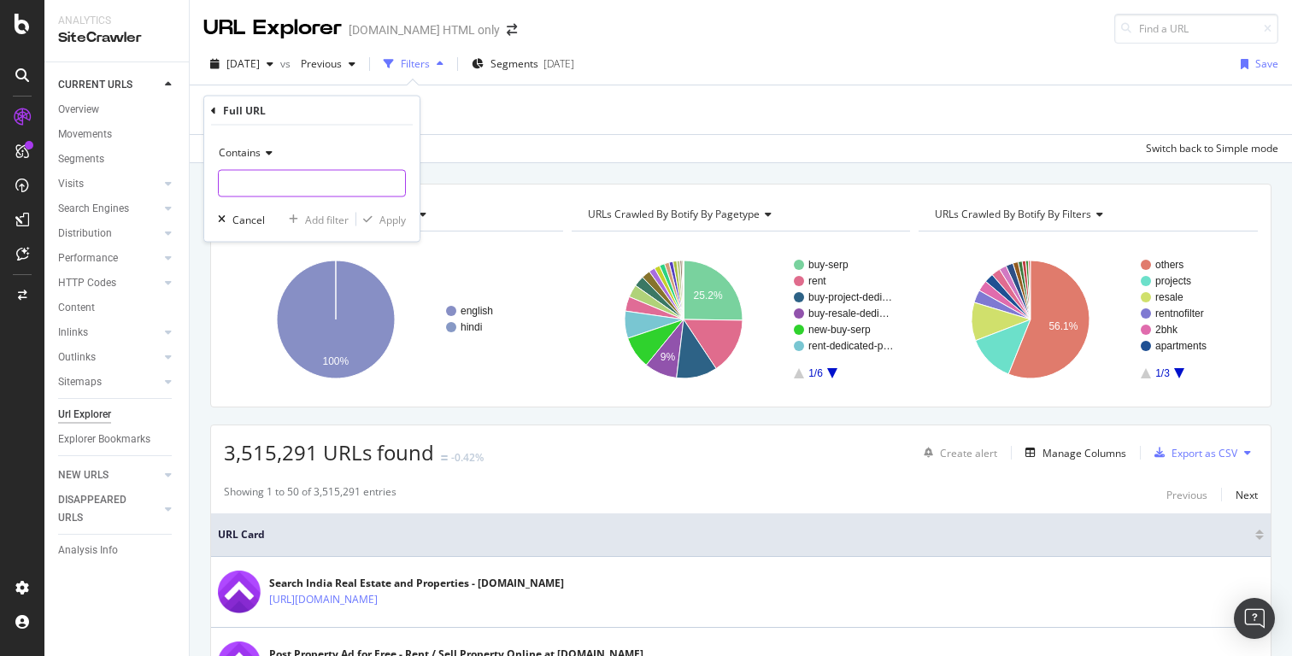
click at [319, 184] on input "text" at bounding box center [312, 183] width 186 height 27
paste input "paying-guests"
type input "paying-guests"
click at [384, 217] on div "Apply" at bounding box center [392, 219] width 26 height 15
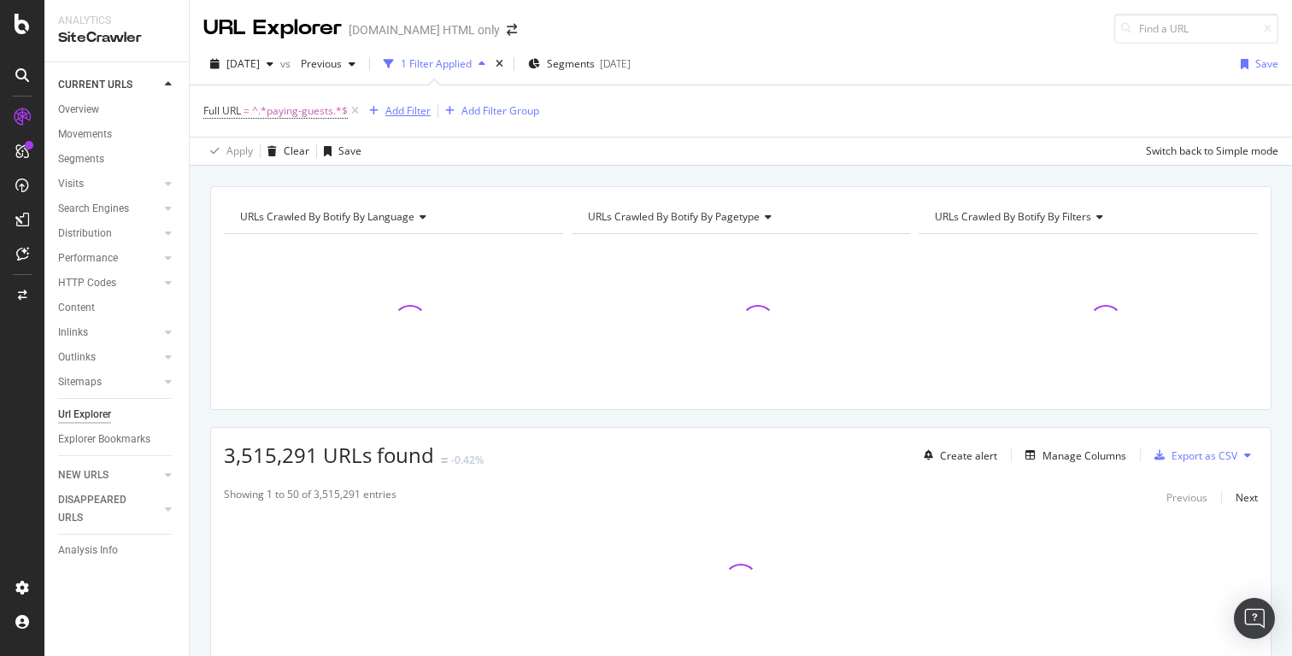
click at [408, 109] on div "Add Filter" at bounding box center [407, 110] width 45 height 15
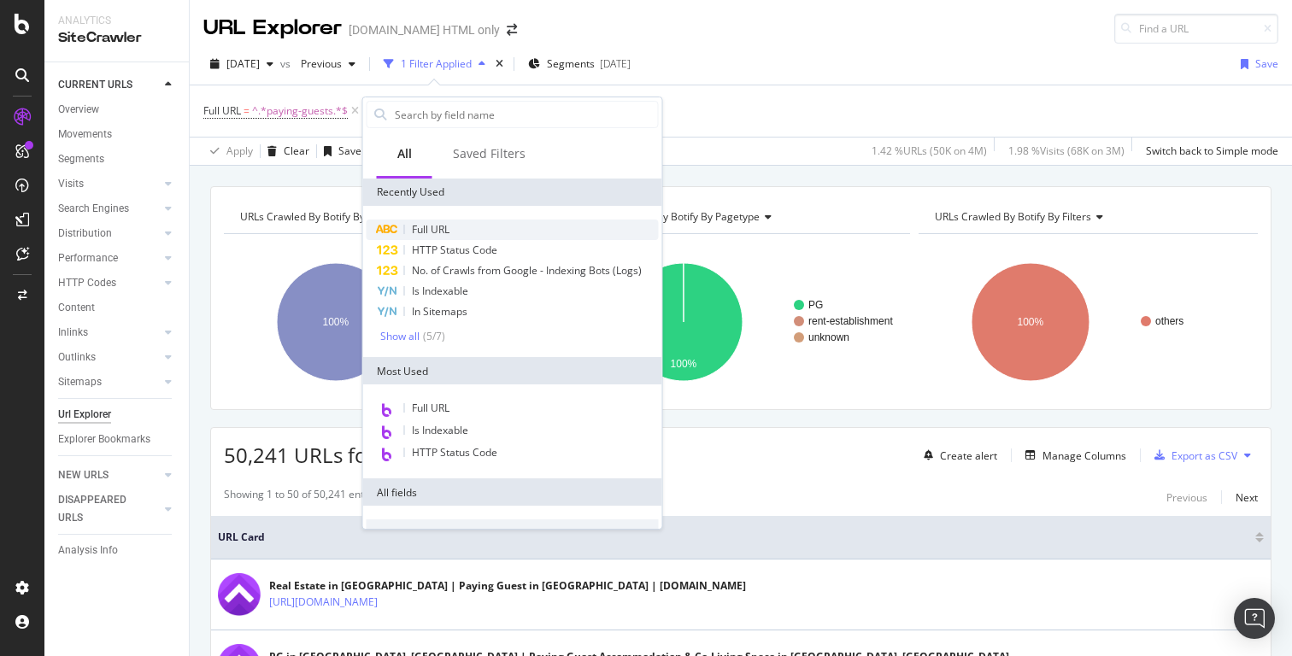
click at [450, 229] on div "Full URL" at bounding box center [513, 230] width 292 height 21
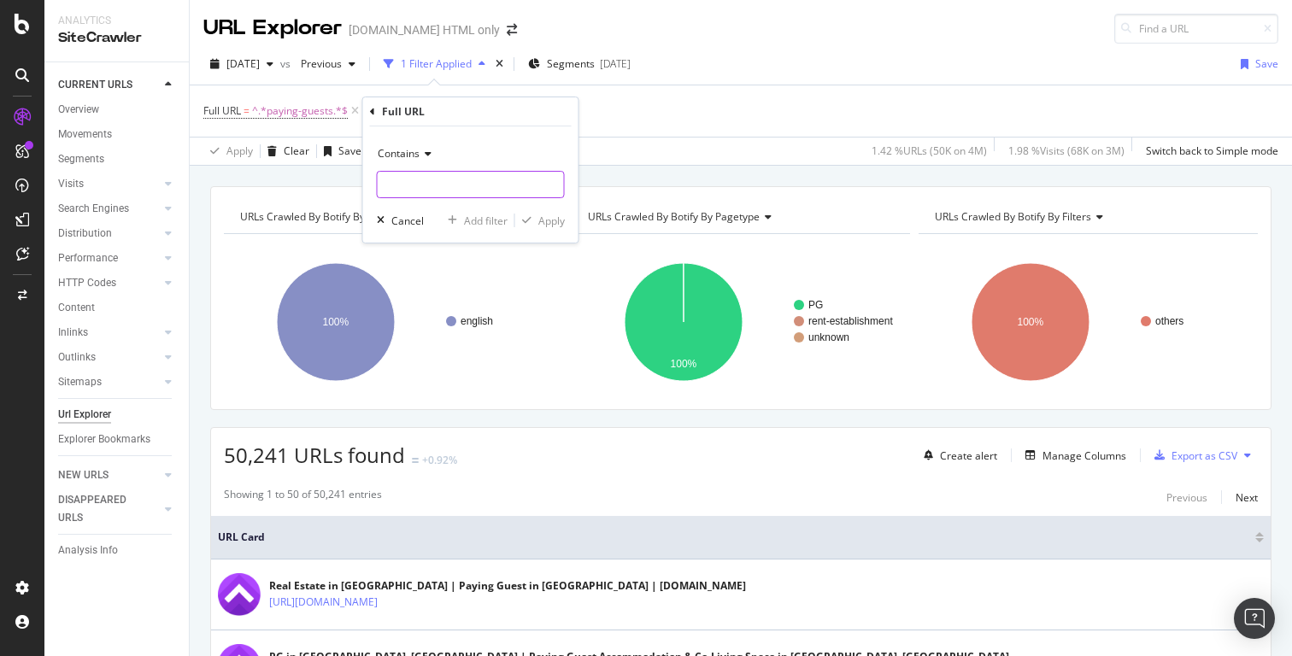
click at [457, 183] on input "text" at bounding box center [471, 184] width 186 height 27
paste input "all-localities"
type input "all-localities"
click at [548, 220] on div "Apply" at bounding box center [551, 221] width 26 height 15
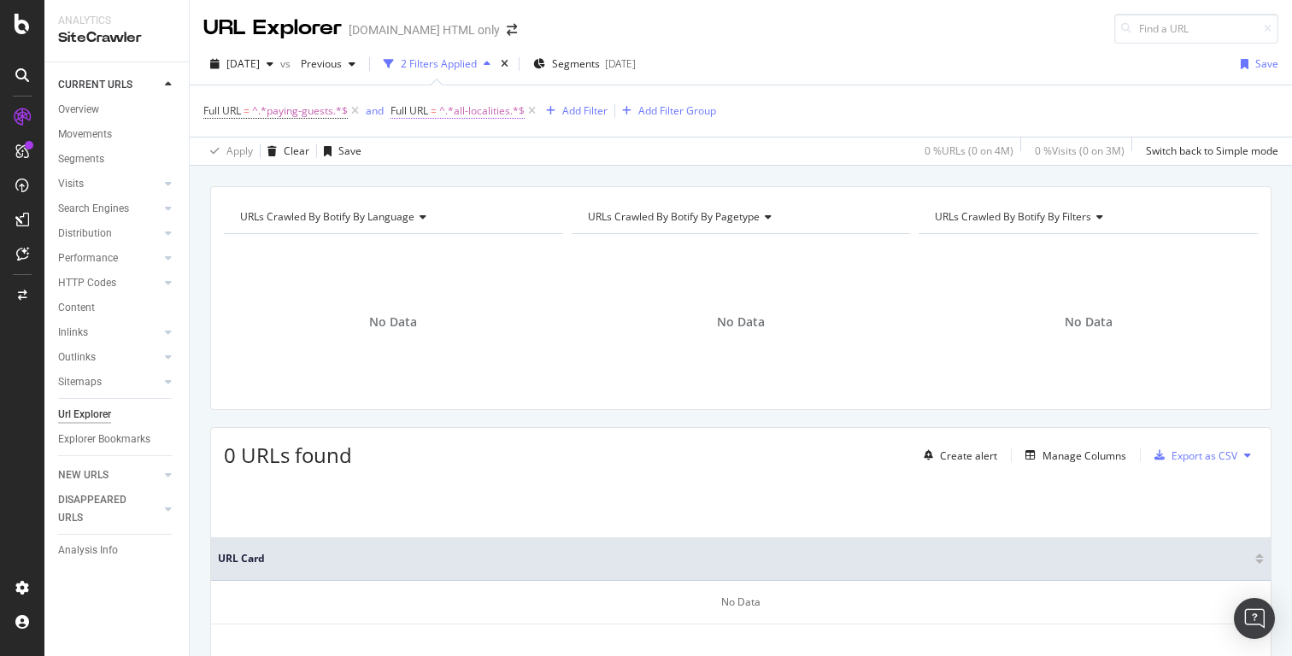
click at [490, 114] on span "^.*all-localities.*$" at bounding box center [481, 111] width 85 height 24
click at [439, 218] on div "Cancel" at bounding box center [435, 218] width 32 height 15
click at [529, 111] on icon at bounding box center [532, 111] width 15 height 17
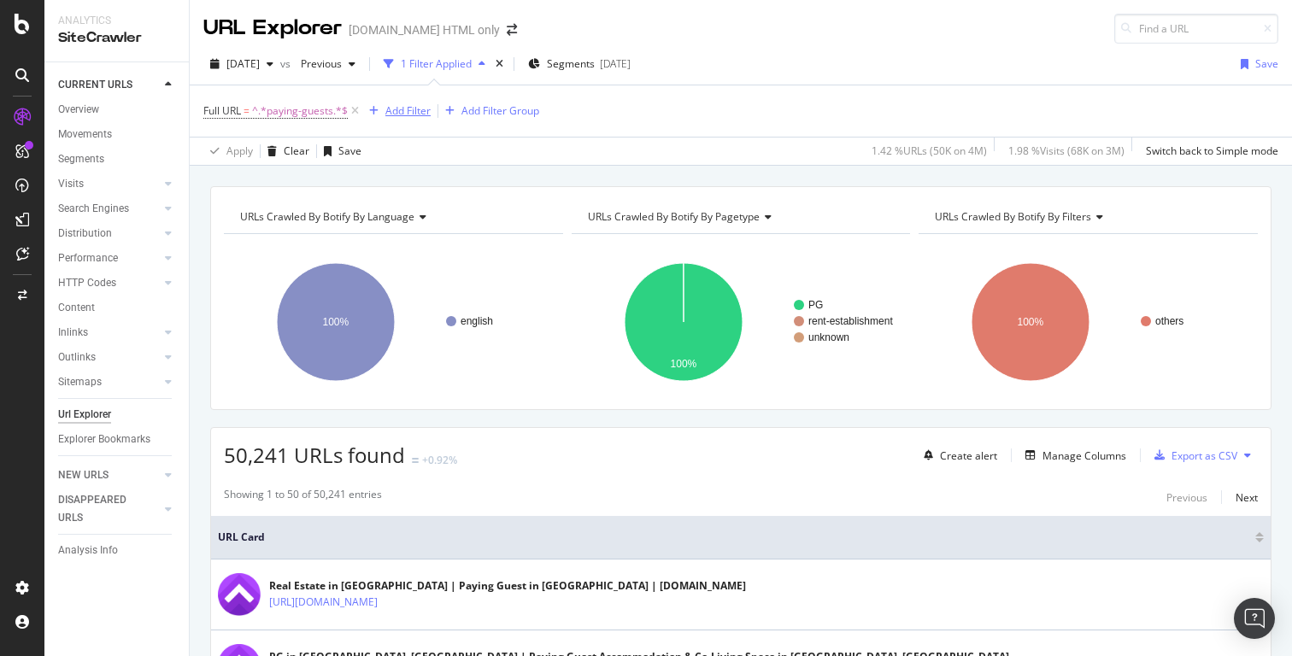
click at [408, 118] on div "Add Filter" at bounding box center [407, 110] width 45 height 15
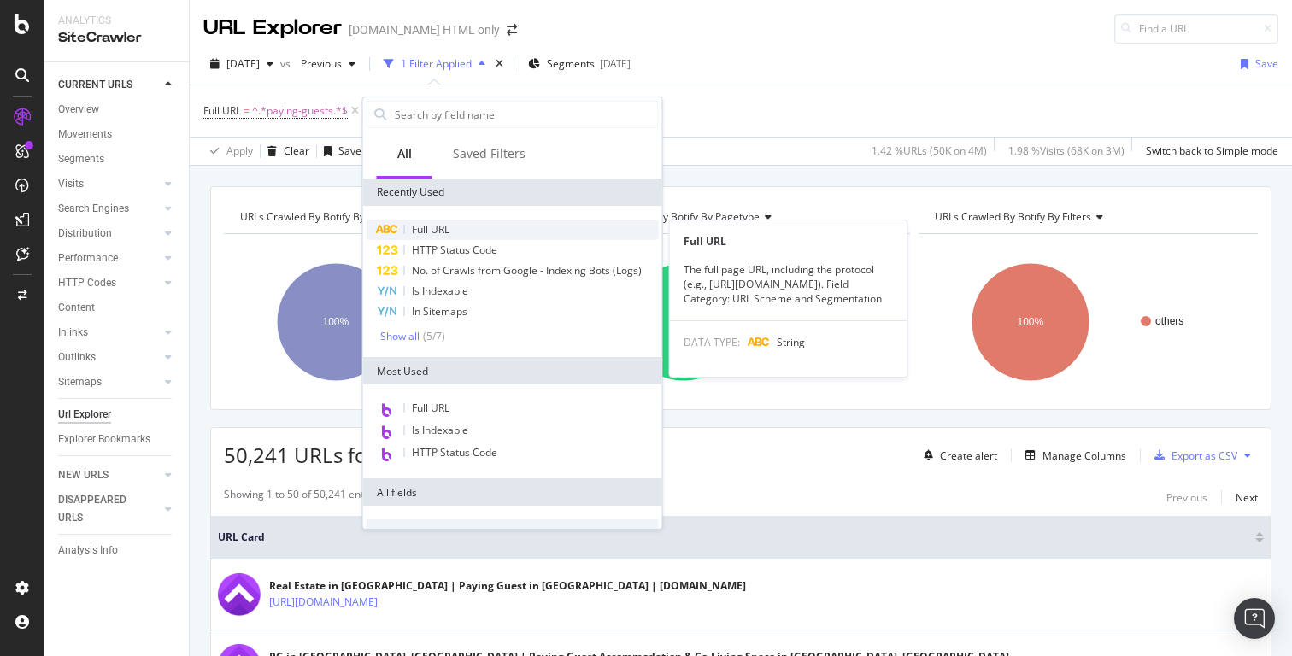
click at [431, 229] on span "Full URL" at bounding box center [431, 229] width 38 height 15
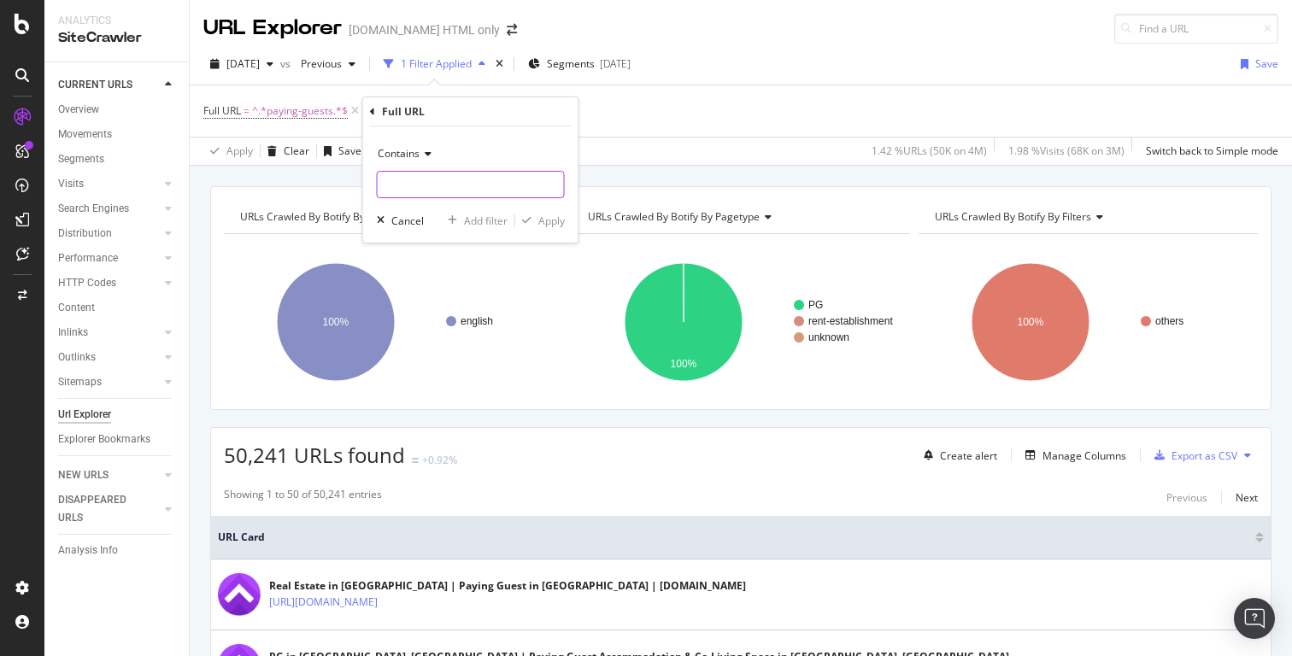
click at [422, 179] on input "text" at bounding box center [471, 184] width 186 height 27
paste input "all-cities"
type input "all-cities"
click at [548, 218] on div "Apply" at bounding box center [551, 221] width 26 height 15
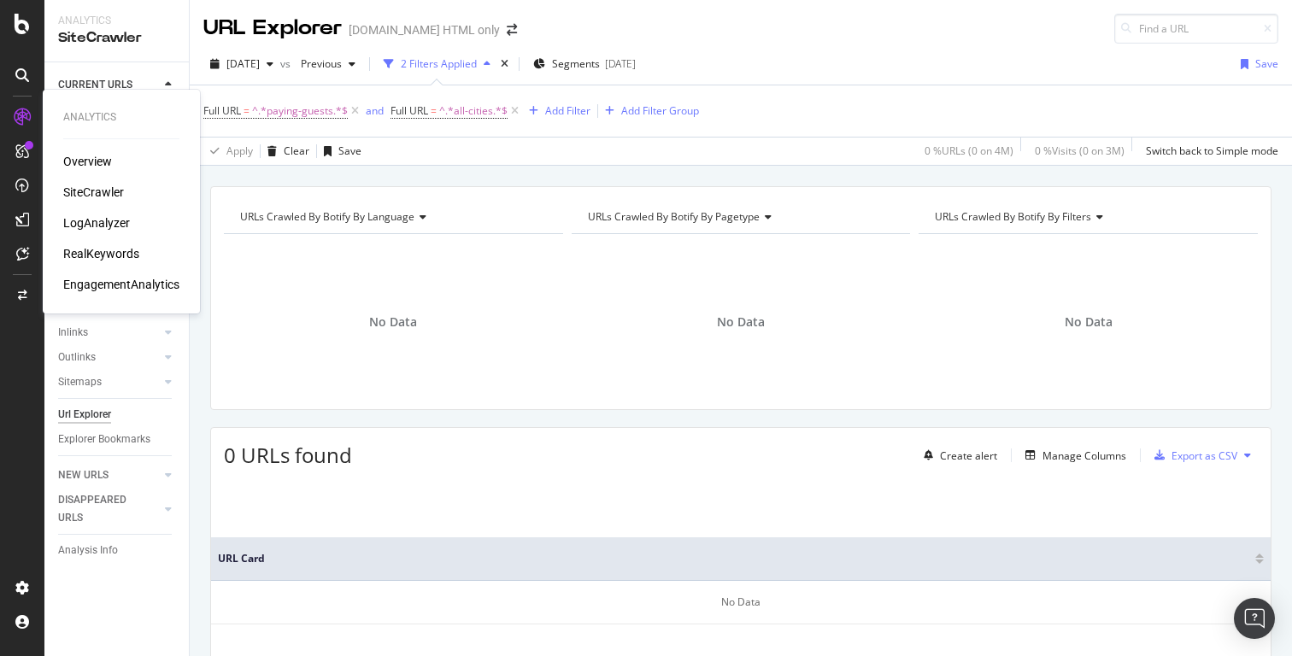
click at [93, 225] on div "LogAnalyzer" at bounding box center [96, 222] width 67 height 17
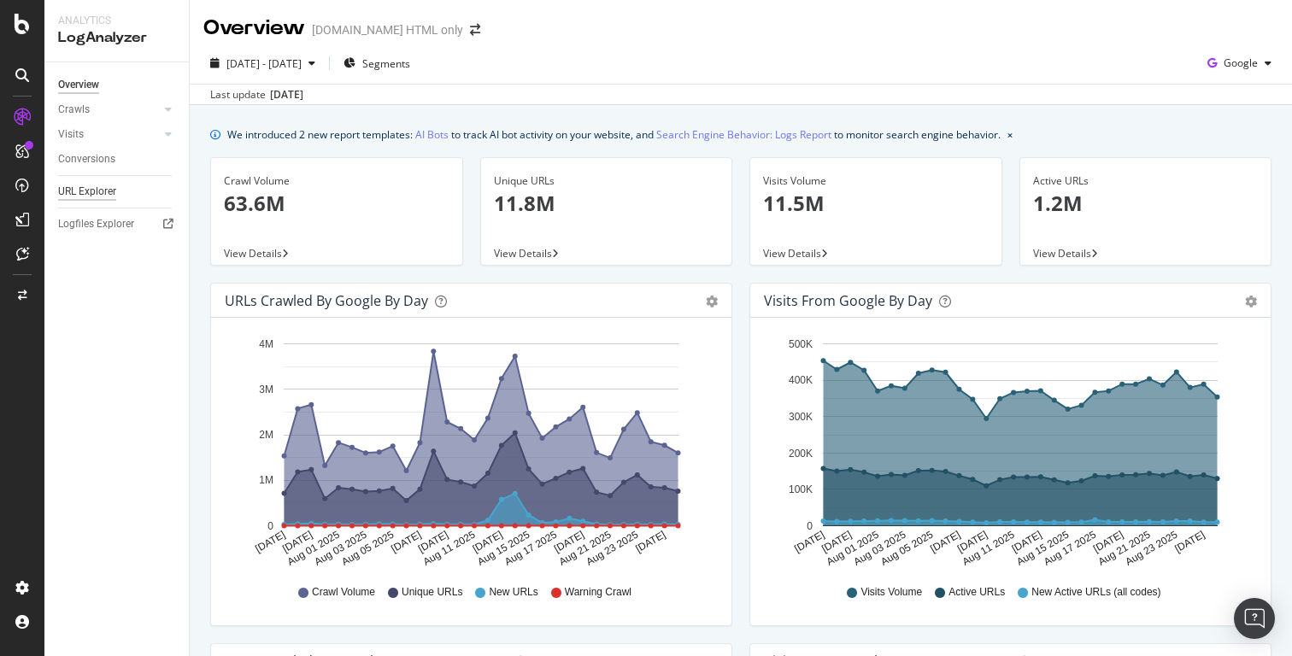
click at [97, 192] on div "URL Explorer" at bounding box center [87, 192] width 58 height 18
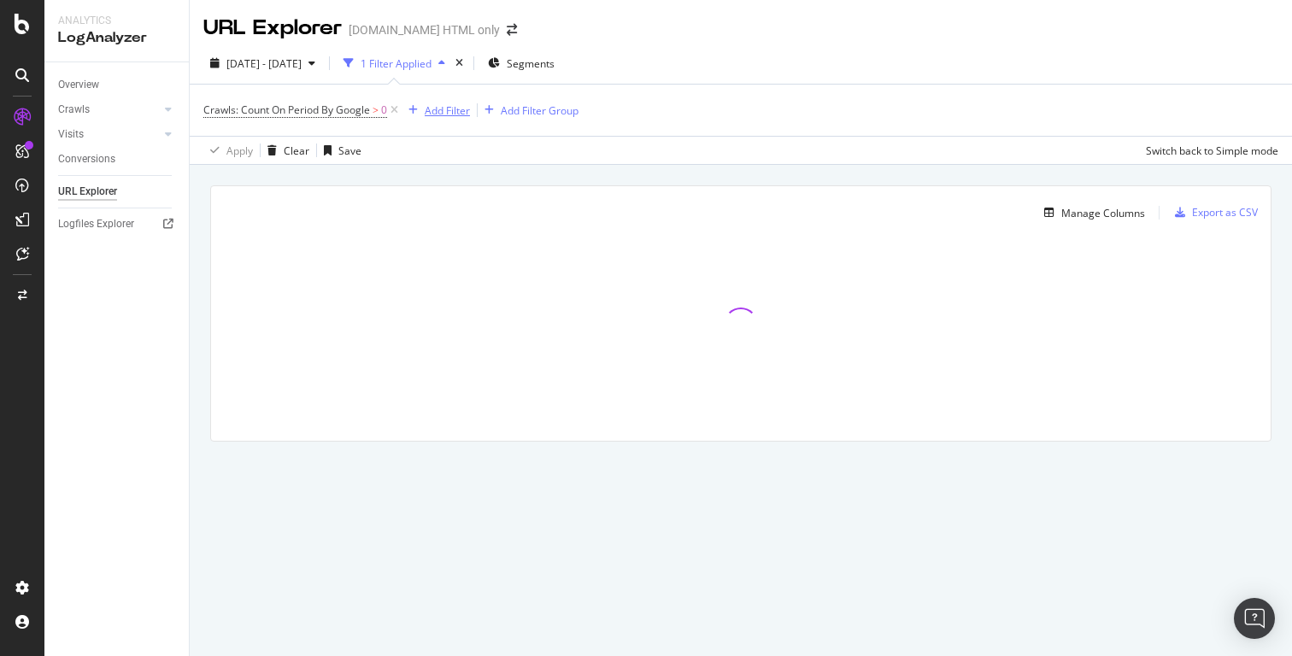
click at [440, 100] on button "Add Filter" at bounding box center [436, 110] width 68 height 21
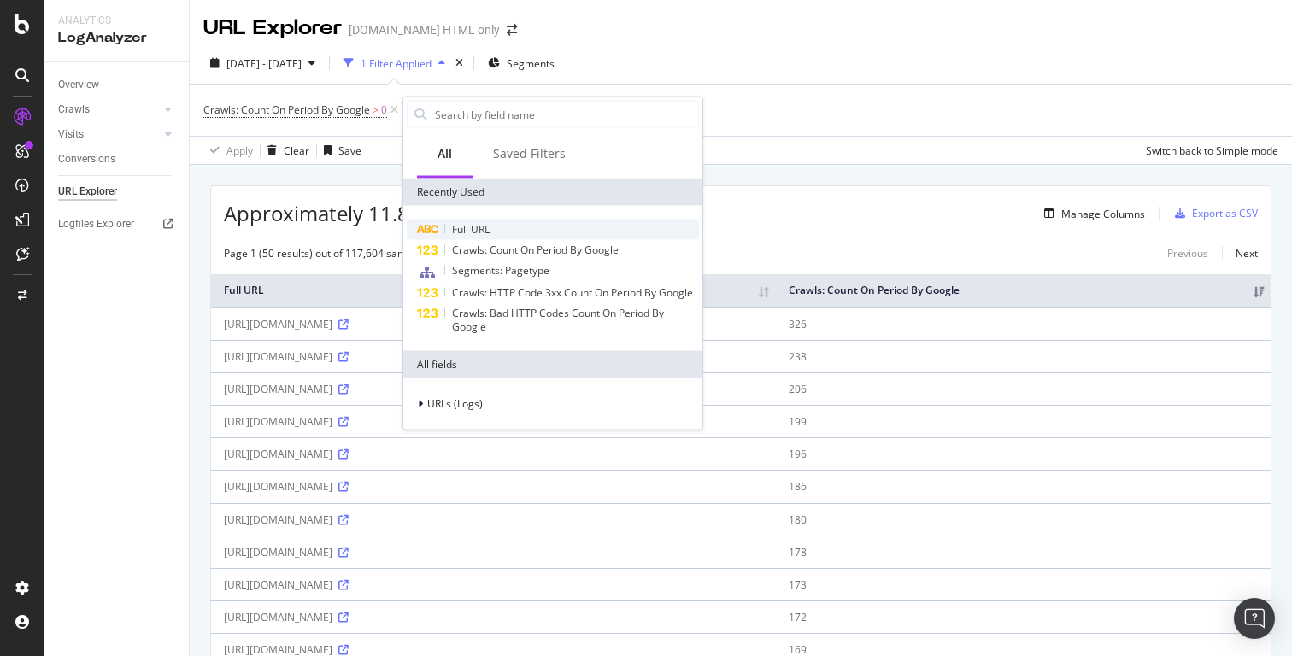
click at [534, 232] on div "Full URL" at bounding box center [553, 230] width 292 height 21
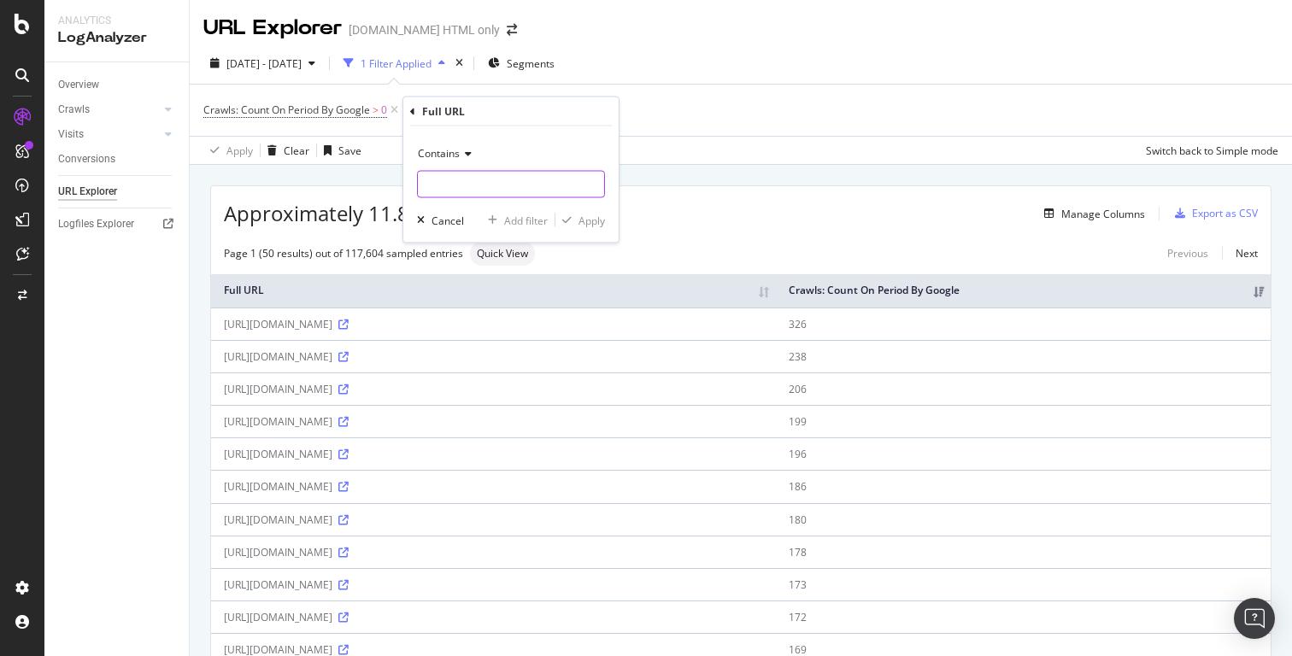
click at [519, 191] on input "text" at bounding box center [511, 184] width 186 height 27
paste input "all-cities"
type input "all-cities"
paste input "/paying-guests/"
type input "/paying-guests/"
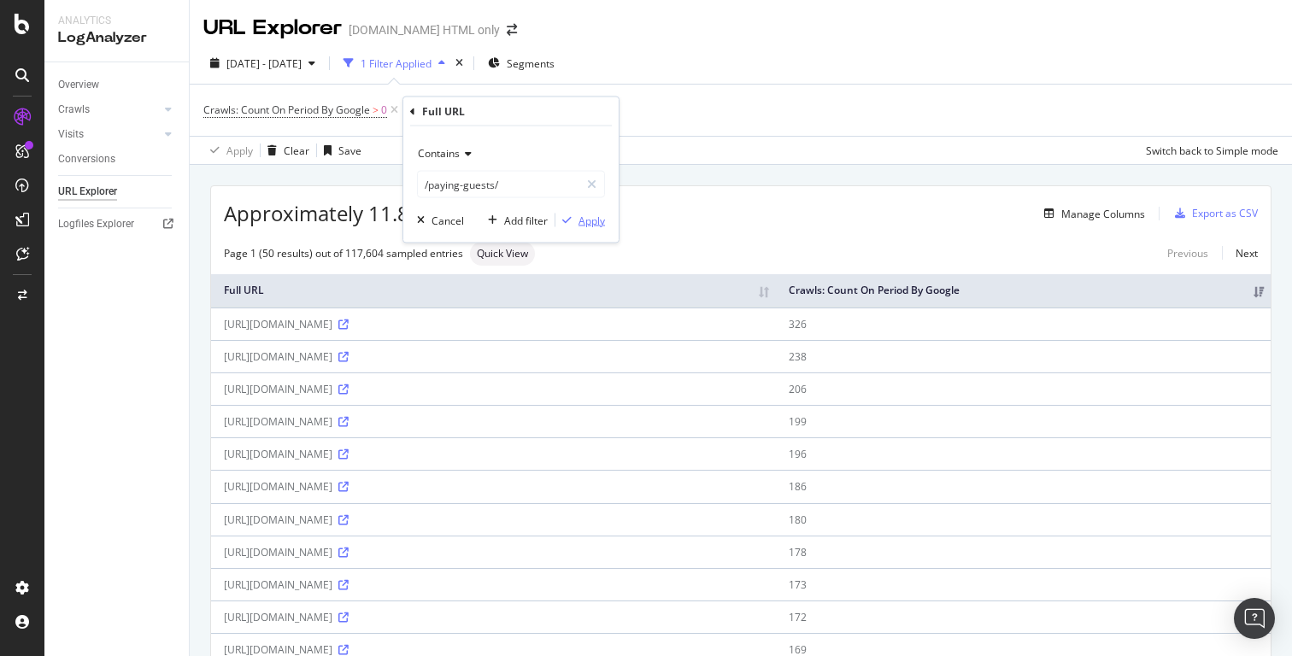
click at [586, 219] on div "Apply" at bounding box center [591, 220] width 26 height 15
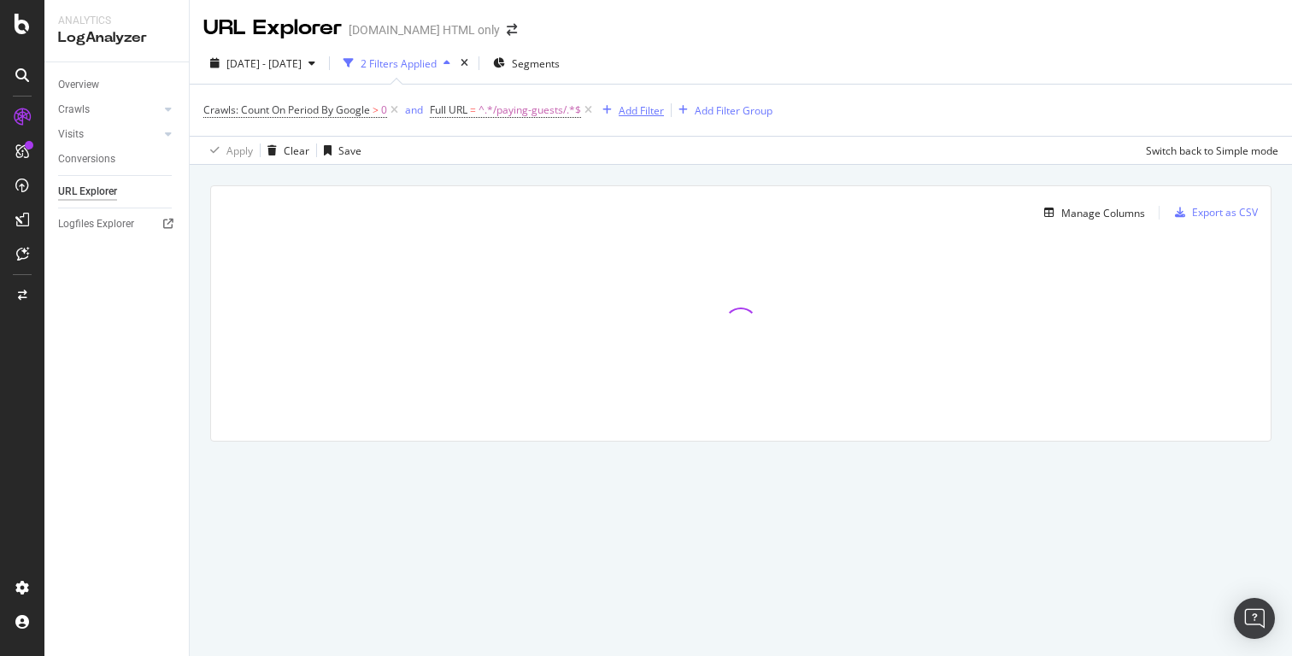
click at [644, 108] on div "Add Filter" at bounding box center [641, 110] width 45 height 15
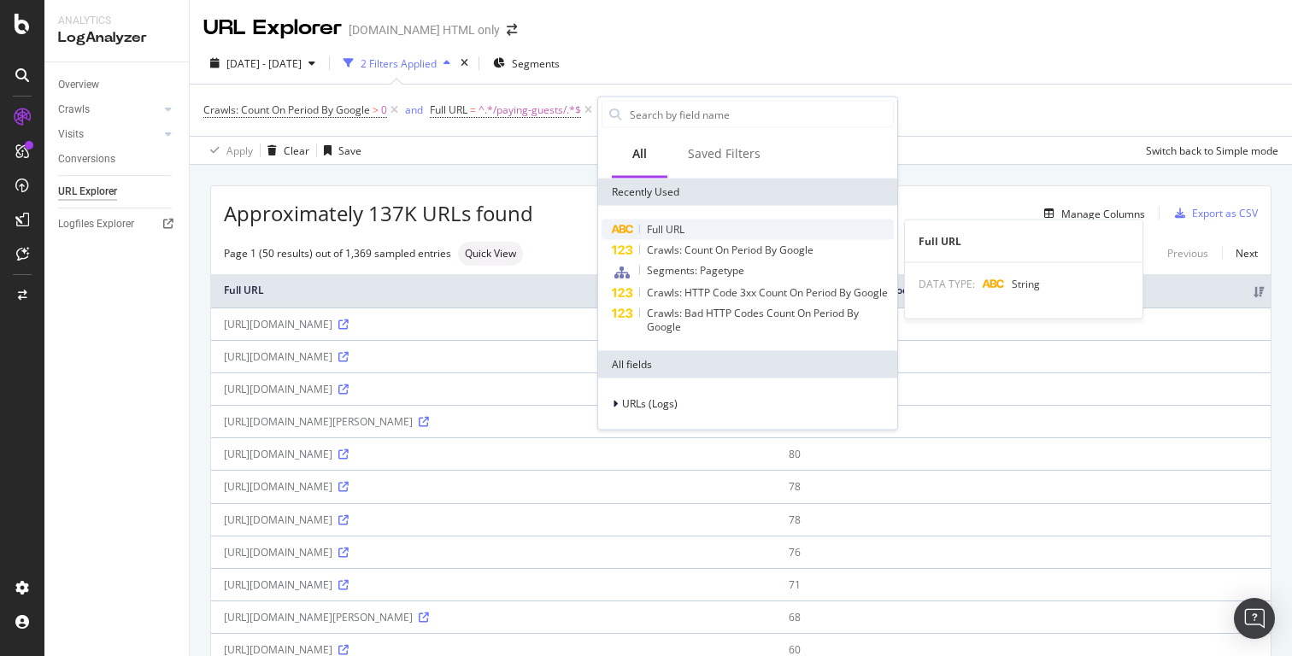
click at [697, 228] on div "Full URL" at bounding box center [747, 230] width 292 height 21
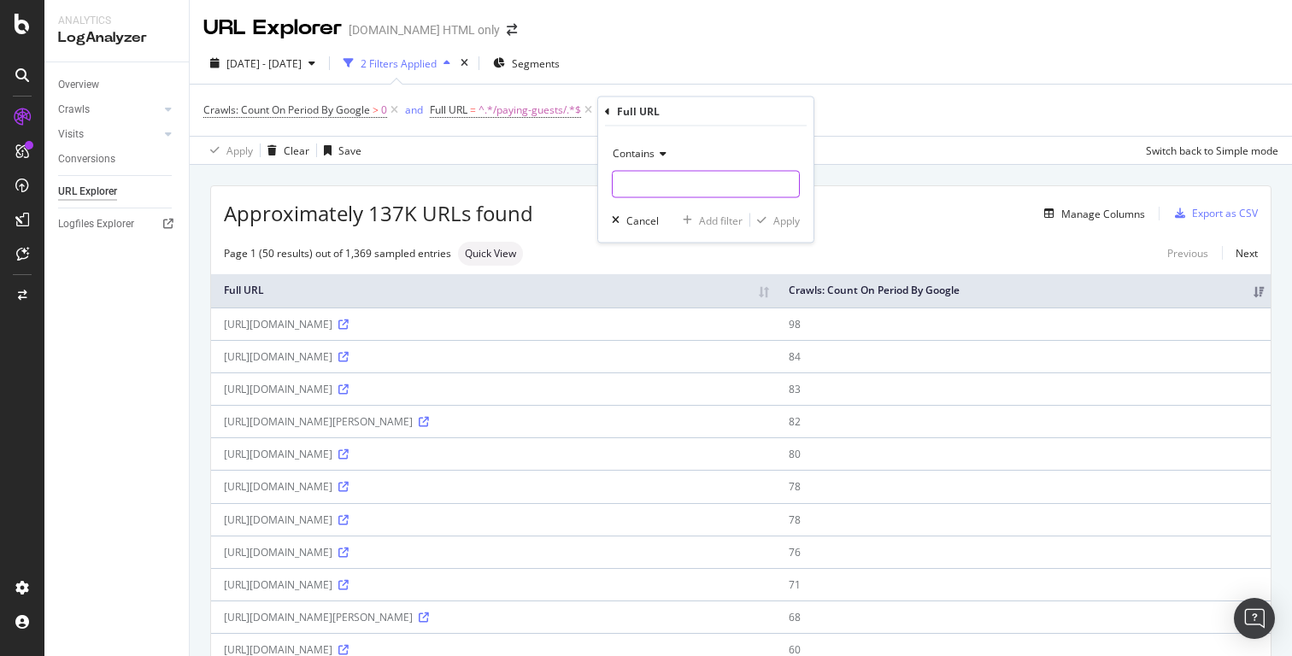
click at [627, 175] on input "text" at bounding box center [706, 184] width 186 height 27
paste input "/all-cities"
type input "/all-cities"
click at [789, 219] on div "Apply" at bounding box center [786, 220] width 26 height 15
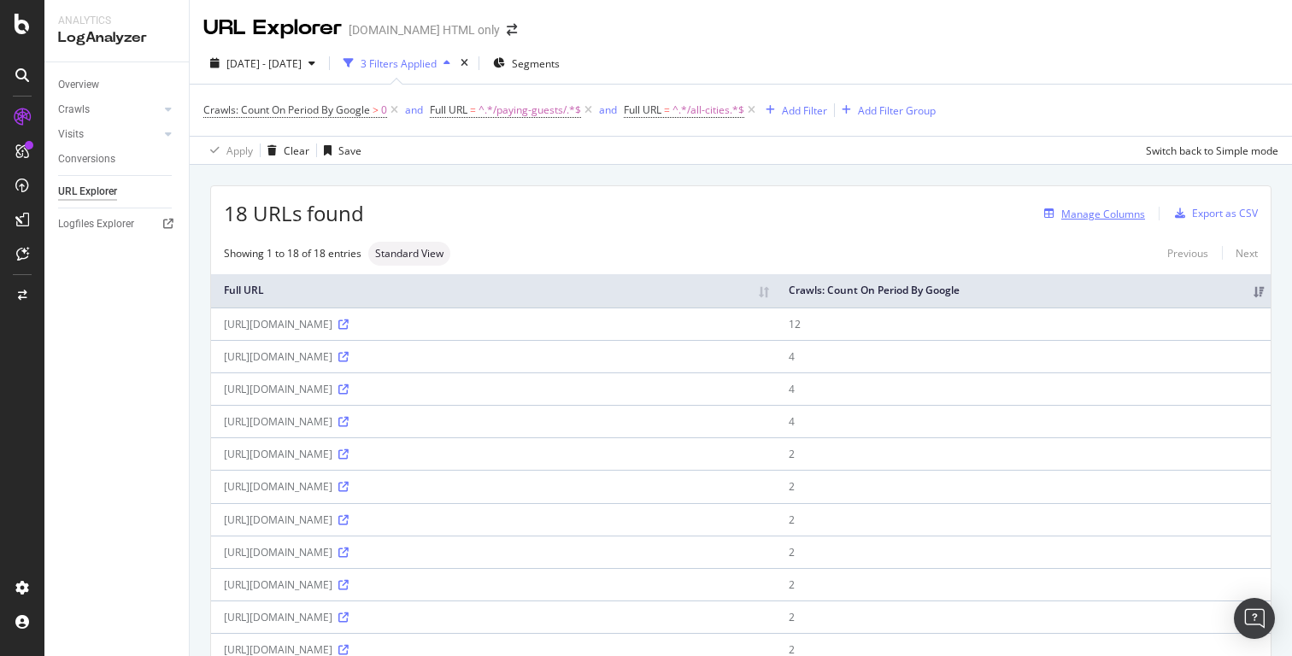
click at [1103, 212] on div "Manage Columns" at bounding box center [1103, 214] width 84 height 15
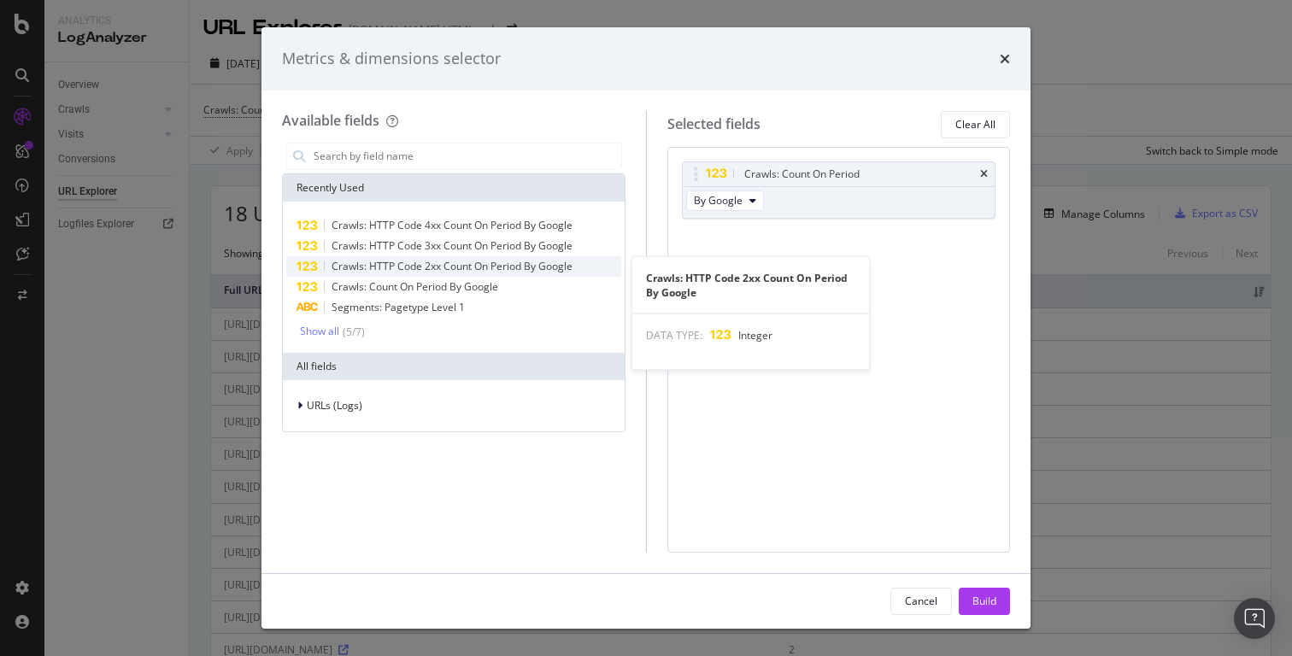
click at [455, 267] on span "Crawls: HTTP Code 2xx Count On Period By Google" at bounding box center [451, 266] width 241 height 15
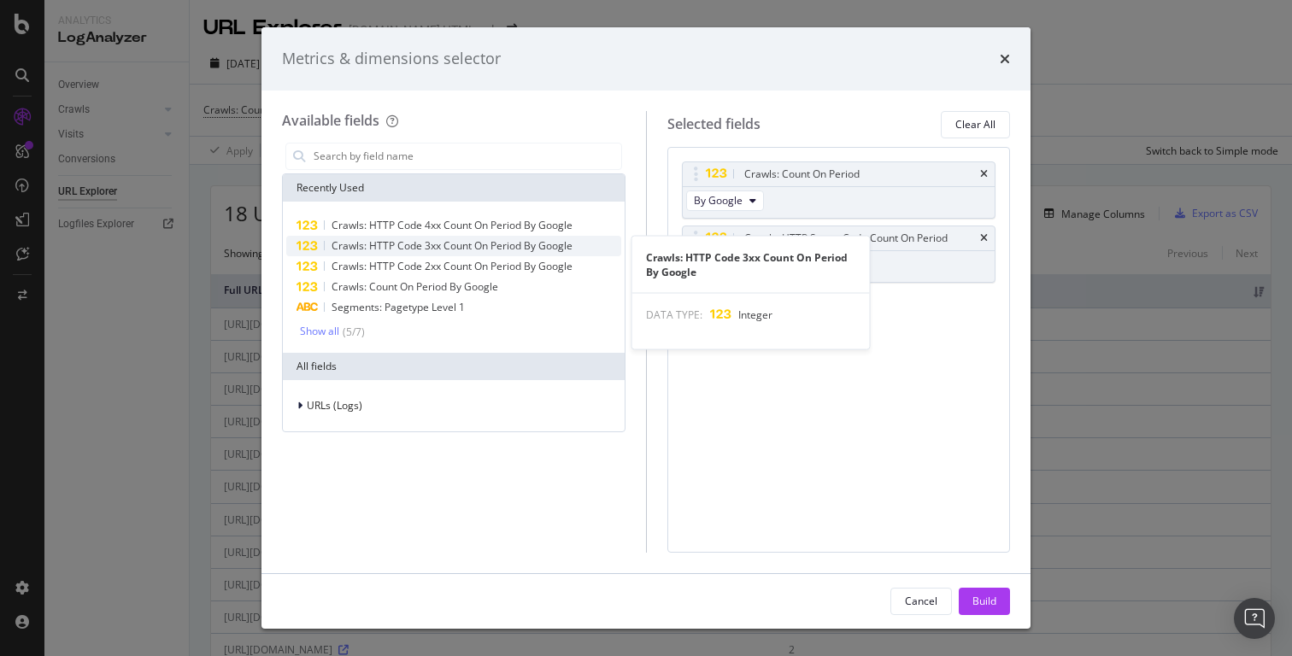
click at [463, 245] on span "Crawls: HTTP Code 3xx Count On Period By Google" at bounding box center [451, 245] width 241 height 15
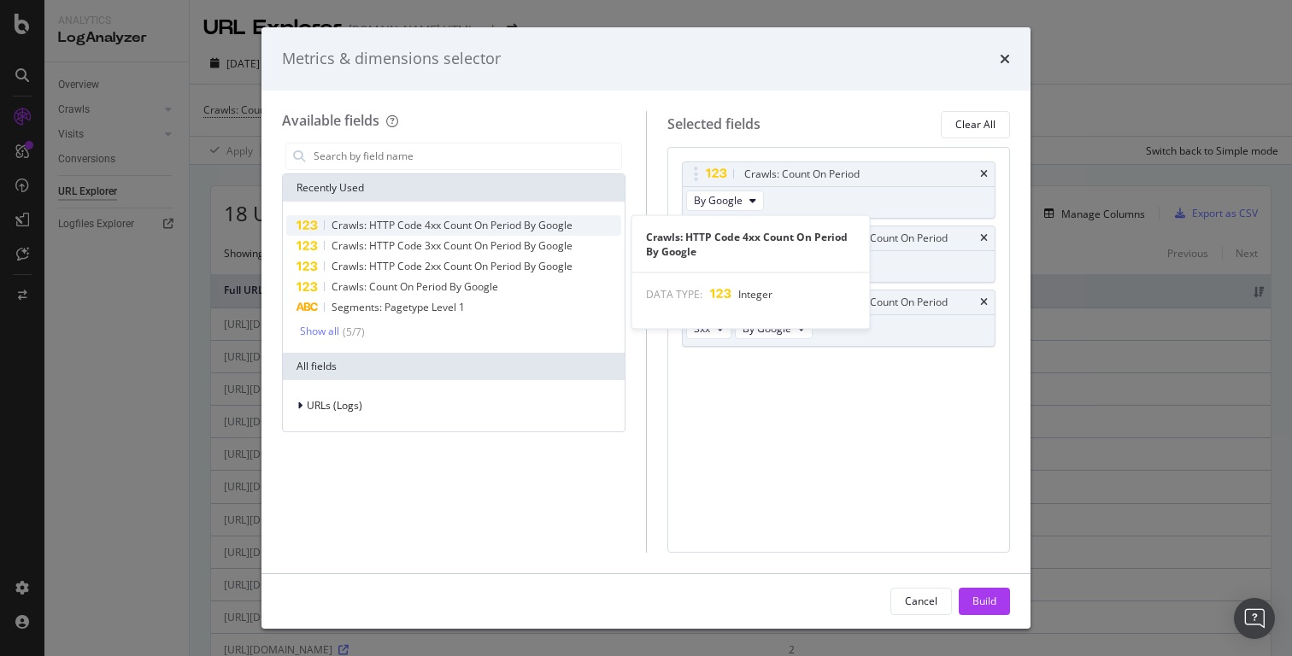
click at [466, 224] on span "Crawls: HTTP Code 4xx Count On Period By Google" at bounding box center [451, 225] width 241 height 15
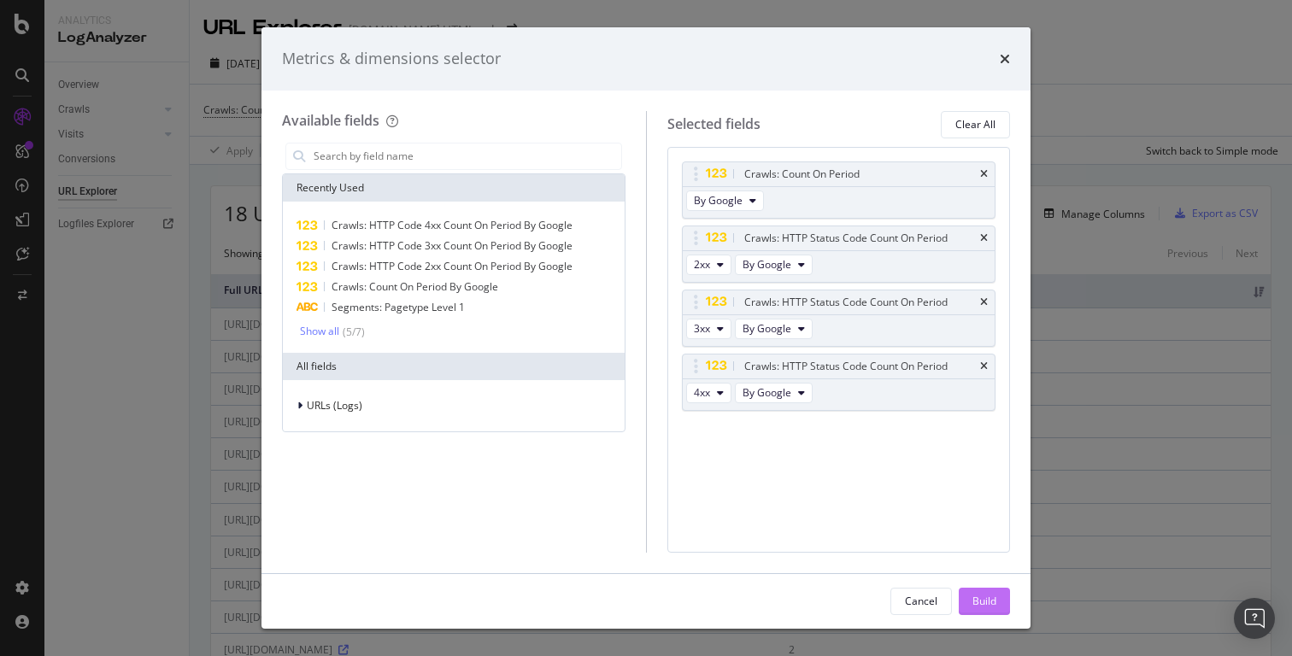
click at [981, 606] on div "Build" at bounding box center [984, 601] width 24 height 15
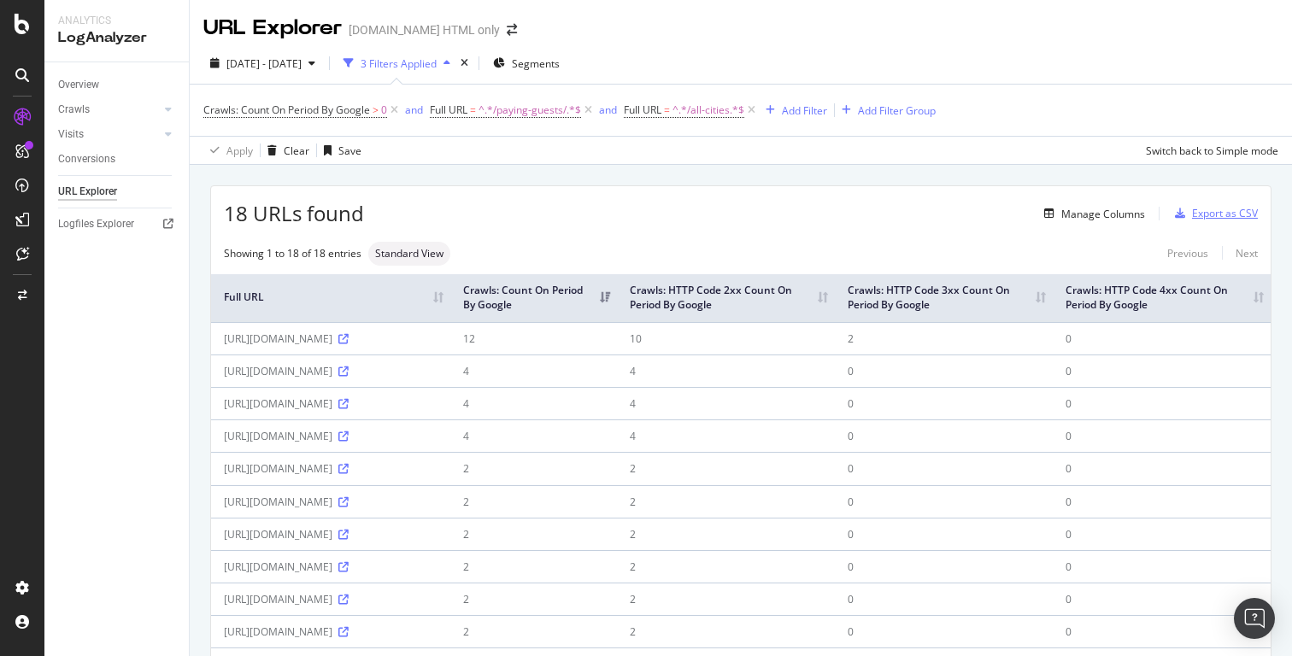
click at [1232, 212] on div "Export as CSV" at bounding box center [1225, 213] width 66 height 15
